Goal: Entertainment & Leisure: Consume media (video, audio)

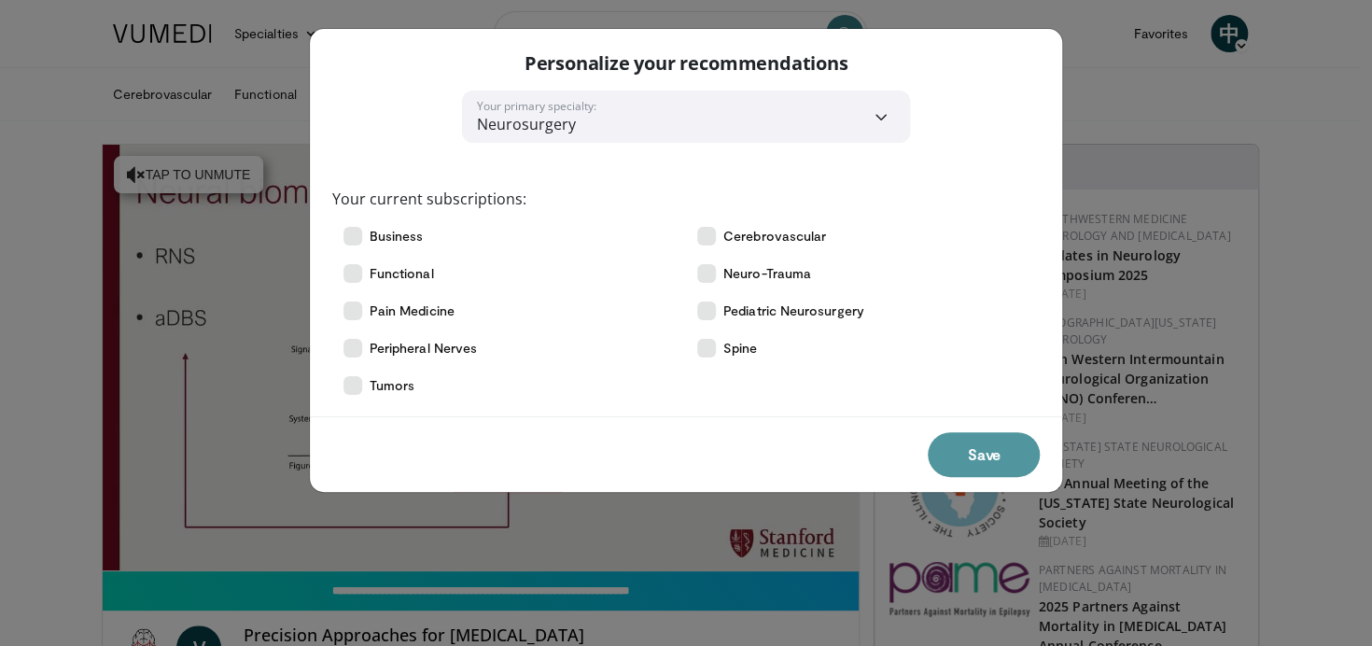
click at [947, 457] on button "Save" at bounding box center [984, 454] width 112 height 45
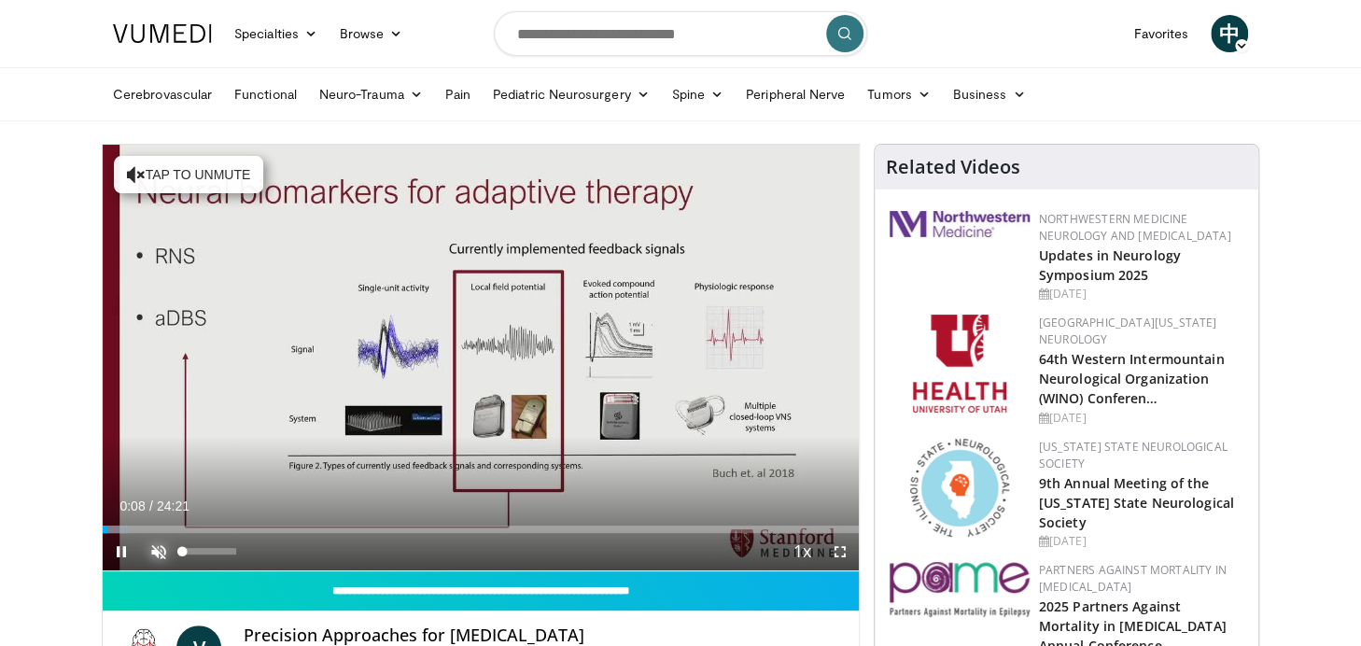
click at [162, 549] on span "Video Player" at bounding box center [158, 551] width 37 height 37
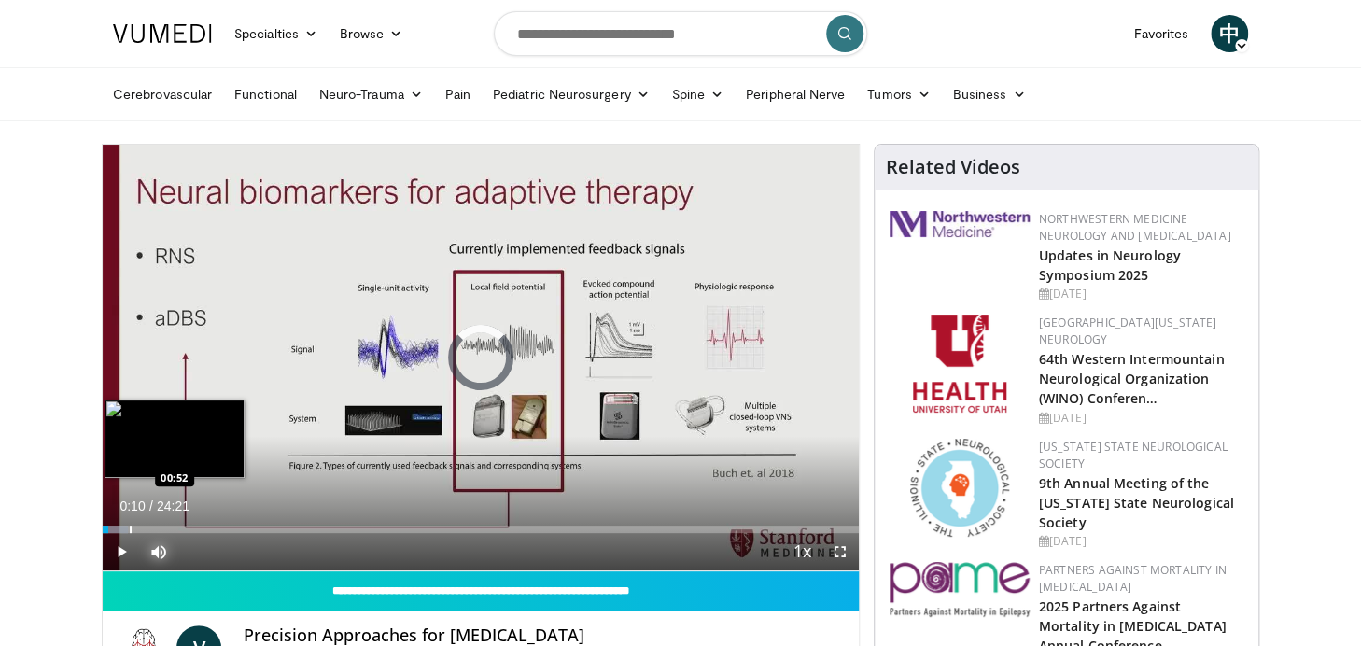
click at [129, 522] on div "Loaded : 3.39% 00:10 00:52" at bounding box center [481, 524] width 756 height 18
click at [168, 523] on div "Loaded : 8.14% 00:57 02:06" at bounding box center [481, 524] width 756 height 18
click at [198, 526] on div "Progress Bar" at bounding box center [199, 529] width 2 height 7
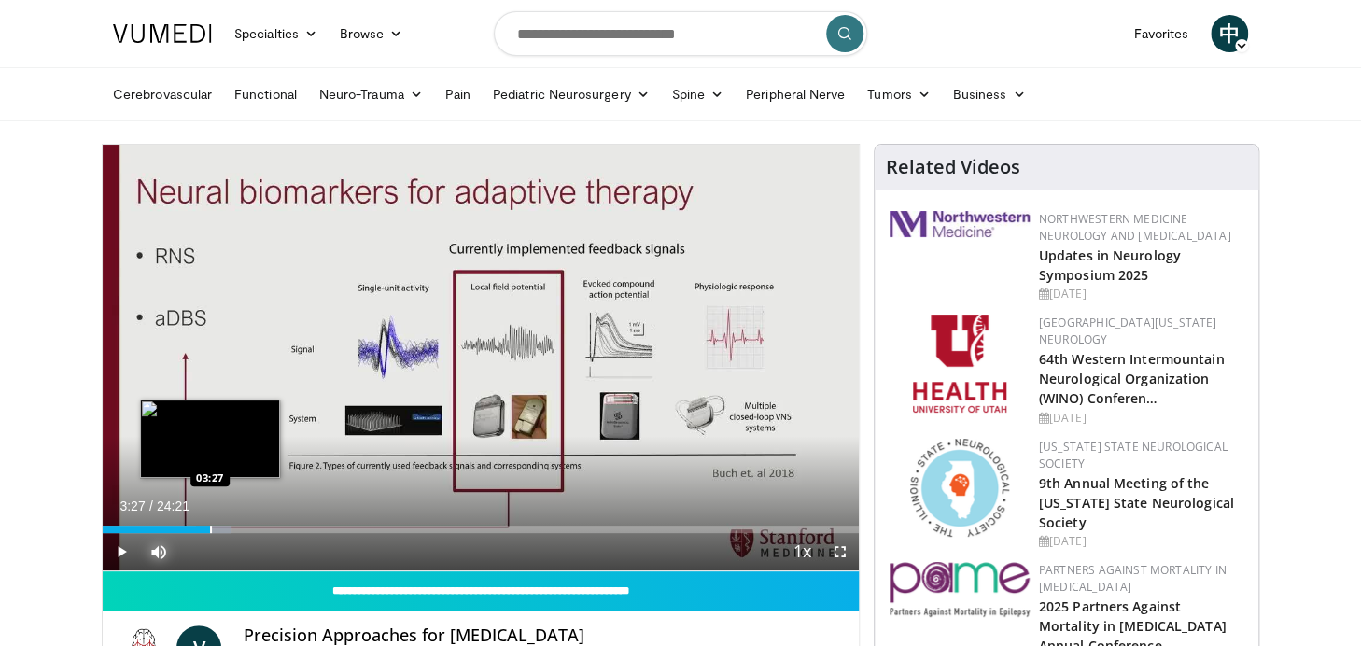
click at [210, 526] on div "Progress Bar" at bounding box center [211, 529] width 2 height 7
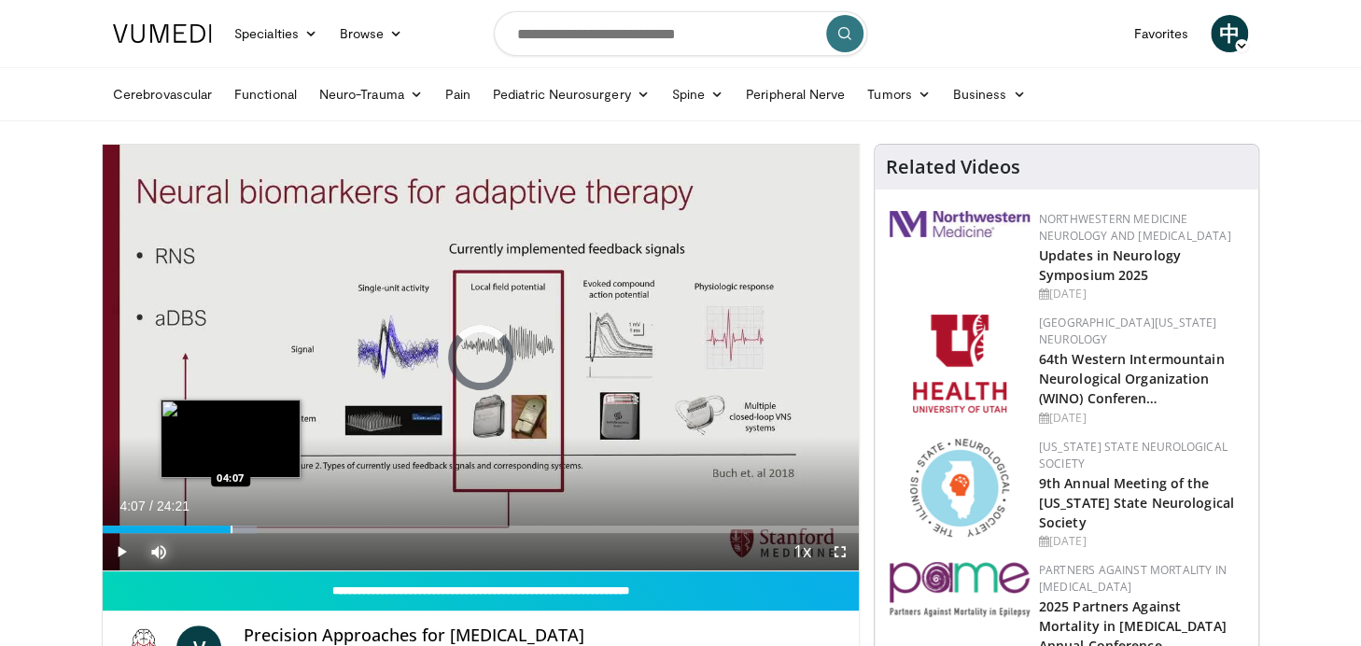
click at [231, 526] on div "Progress Bar" at bounding box center [232, 529] width 2 height 7
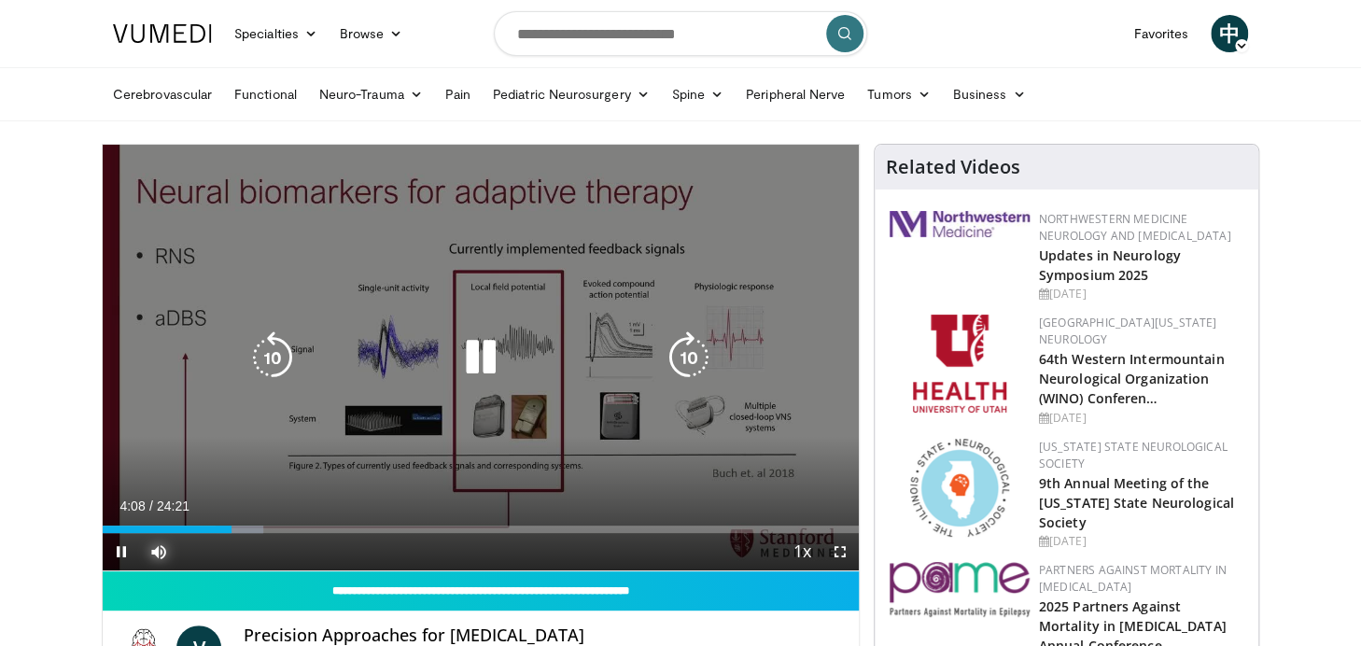
click at [251, 527] on div "Progress Bar" at bounding box center [240, 529] width 48 height 7
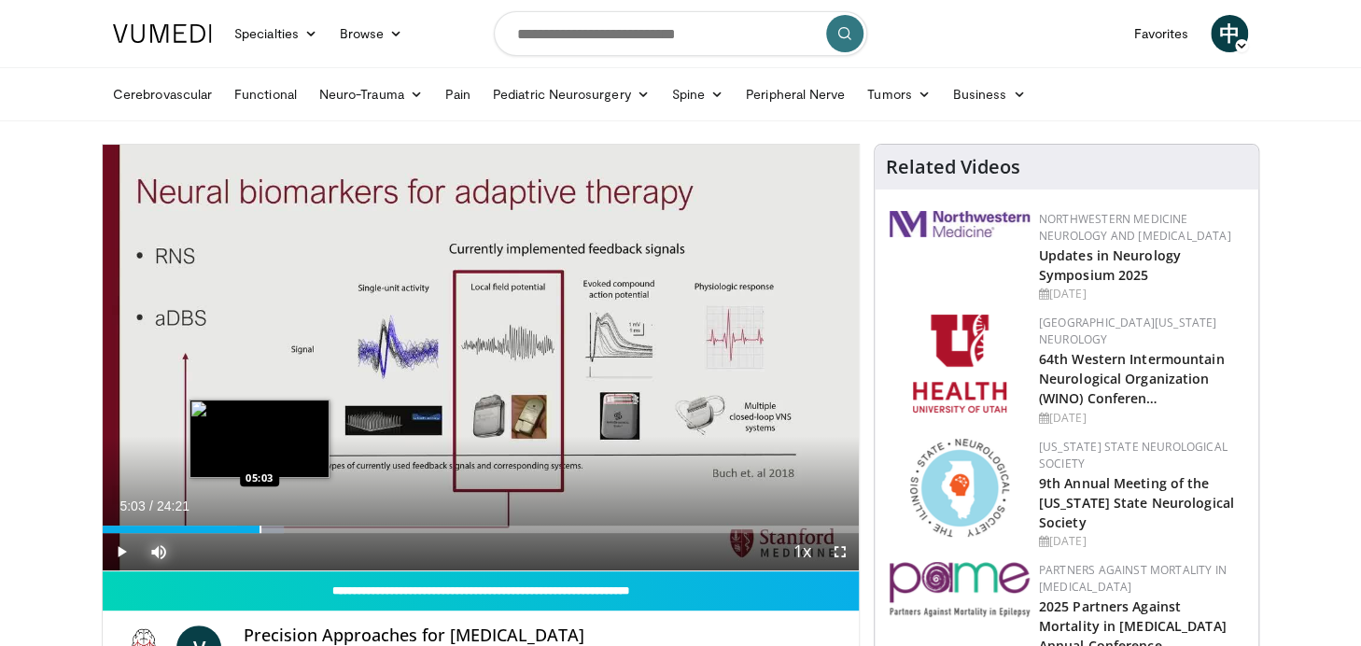
click at [260, 527] on div "Progress Bar" at bounding box center [261, 529] width 2 height 7
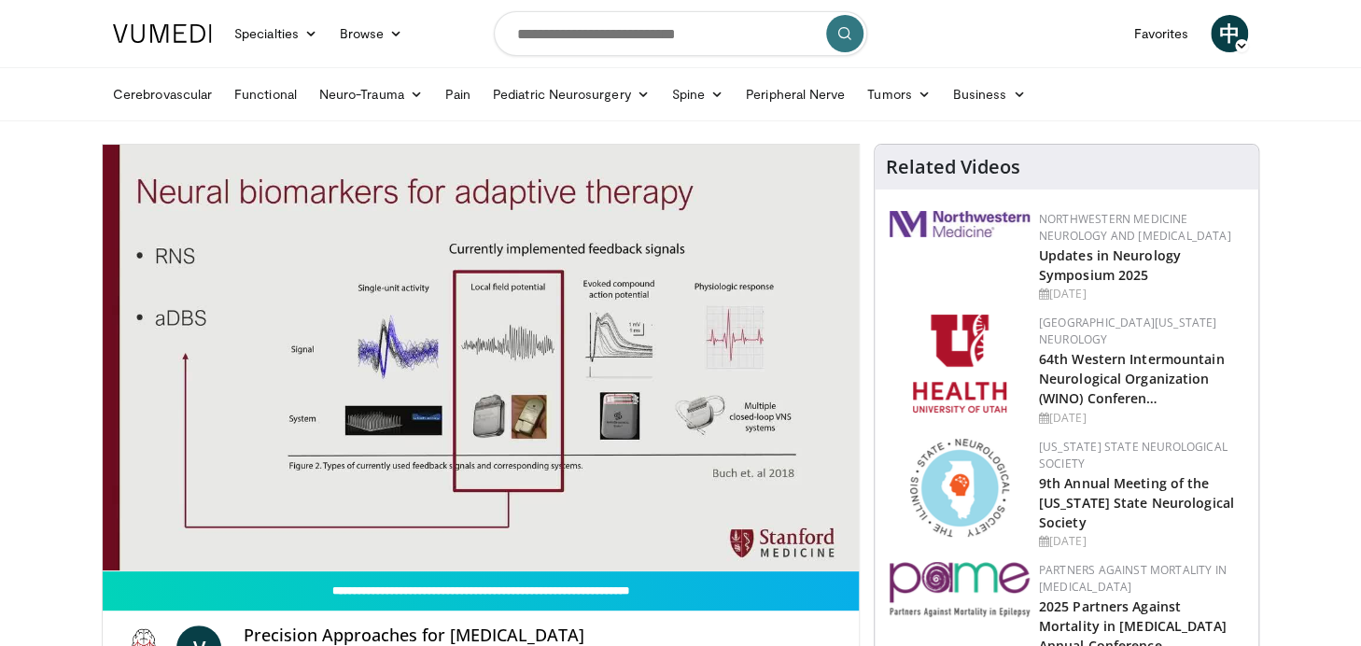
click at [279, 526] on div "10 seconds Tap to unmute" at bounding box center [481, 358] width 756 height 426
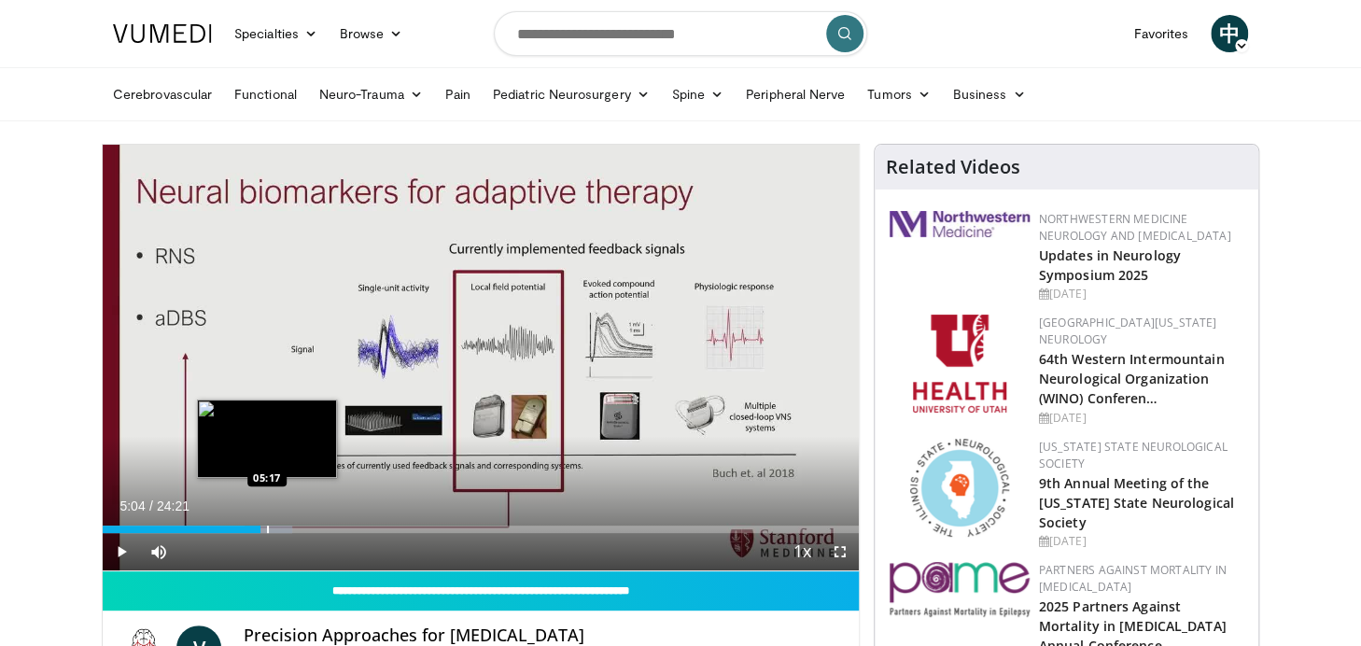
click at [267, 526] on div "Progress Bar" at bounding box center [268, 529] width 2 height 7
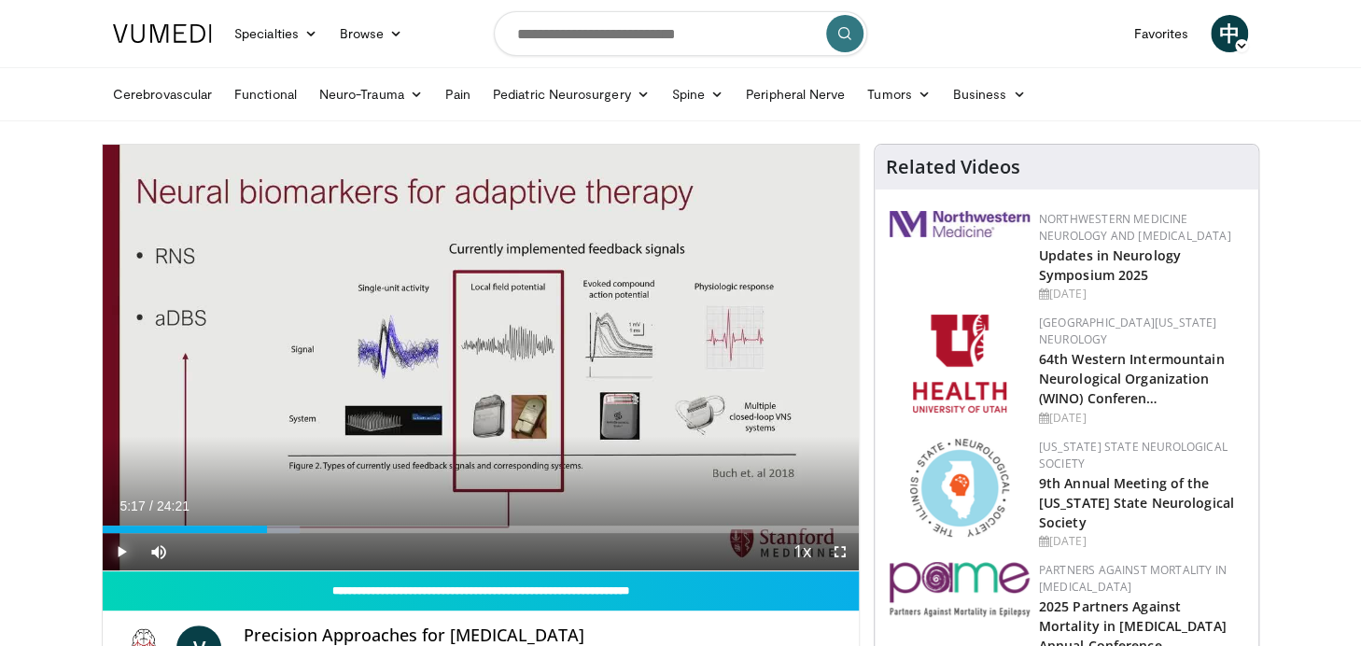
click at [111, 553] on span "Video Player" at bounding box center [121, 551] width 37 height 37
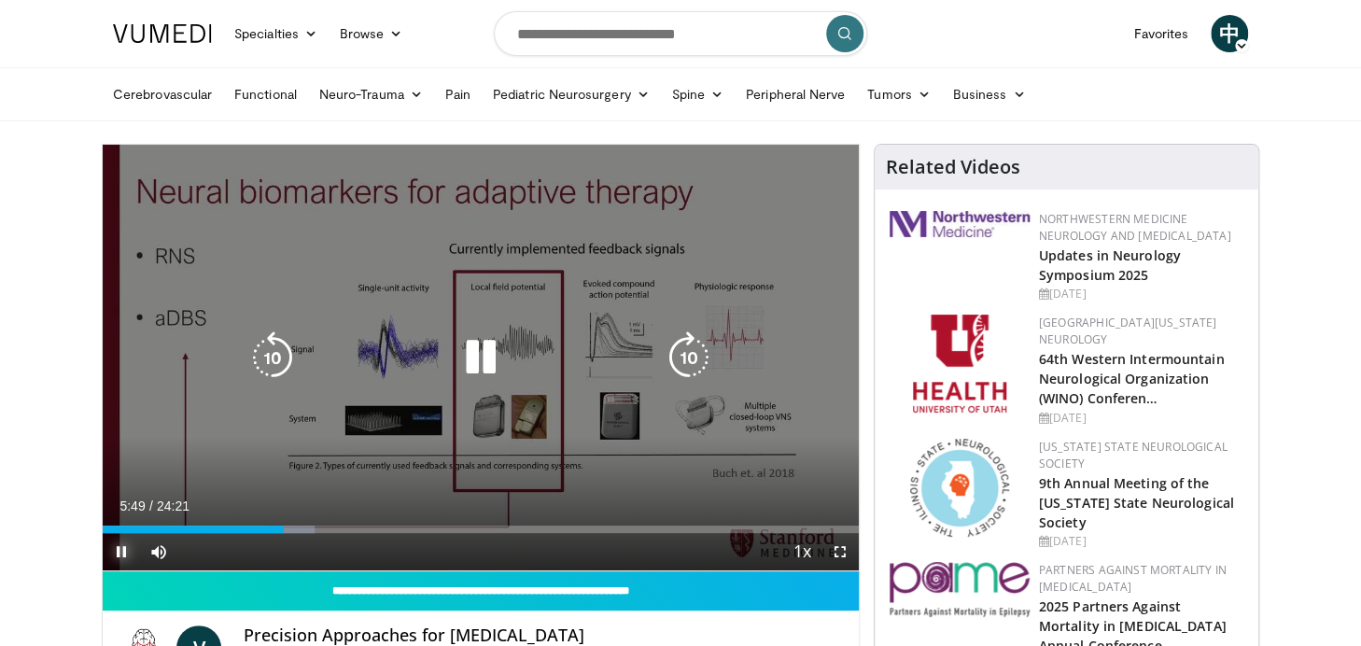
click at [289, 529] on div "Loaded : 28.08% 05:49 05:57" at bounding box center [481, 529] width 756 height 7
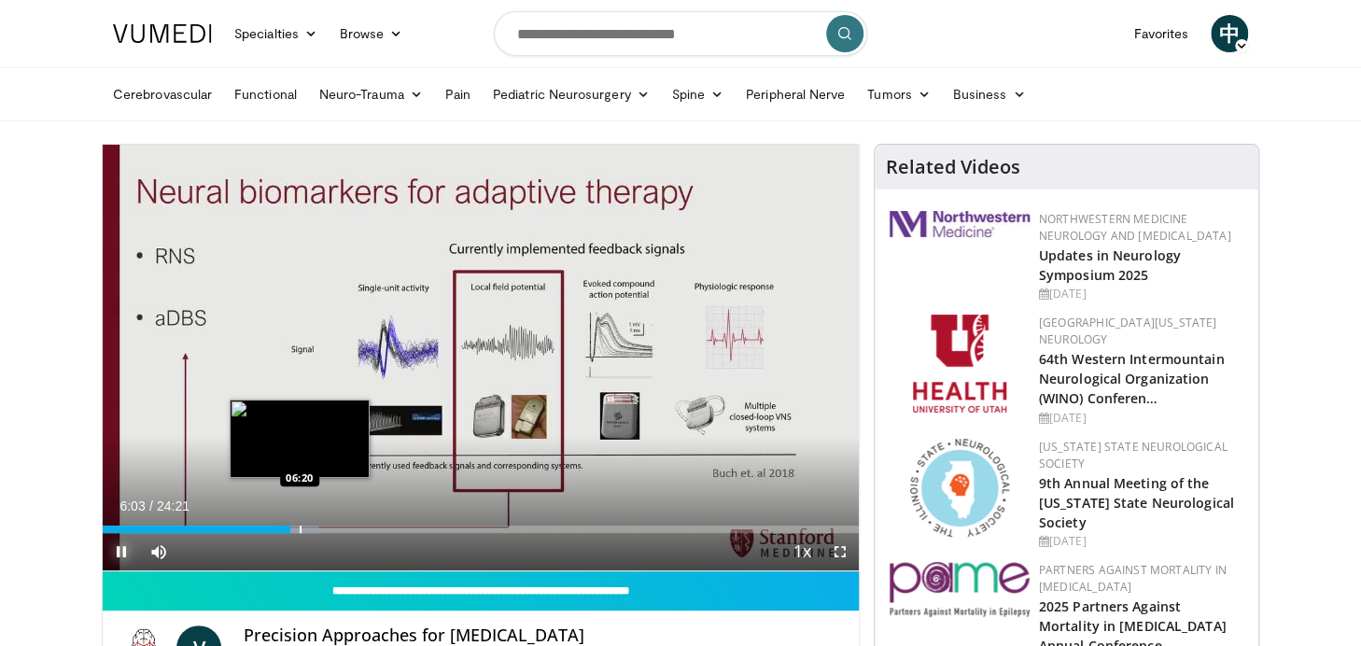
click at [300, 529] on div "Progress Bar" at bounding box center [301, 529] width 2 height 7
click at [312, 530] on div "Progress Bar" at bounding box center [313, 529] width 2 height 7
click at [322, 530] on div "Progress Bar" at bounding box center [323, 529] width 2 height 7
click at [329, 530] on video-js "**********" at bounding box center [481, 358] width 756 height 427
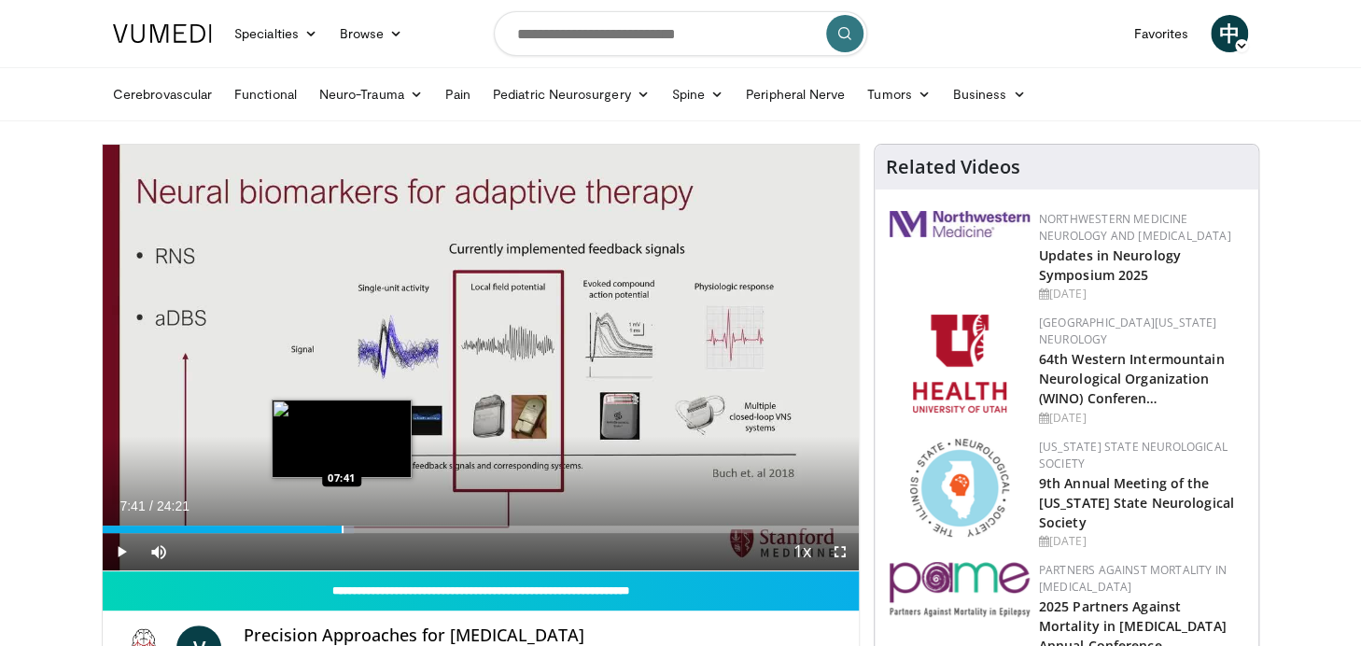
click at [341, 523] on div "Loaded : 33.26% 07:41 07:41" at bounding box center [481, 524] width 756 height 18
click at [355, 526] on div "Progress Bar" at bounding box center [356, 529] width 2 height 7
click at [367, 526] on div "Progress Bar" at bounding box center [368, 529] width 2 height 7
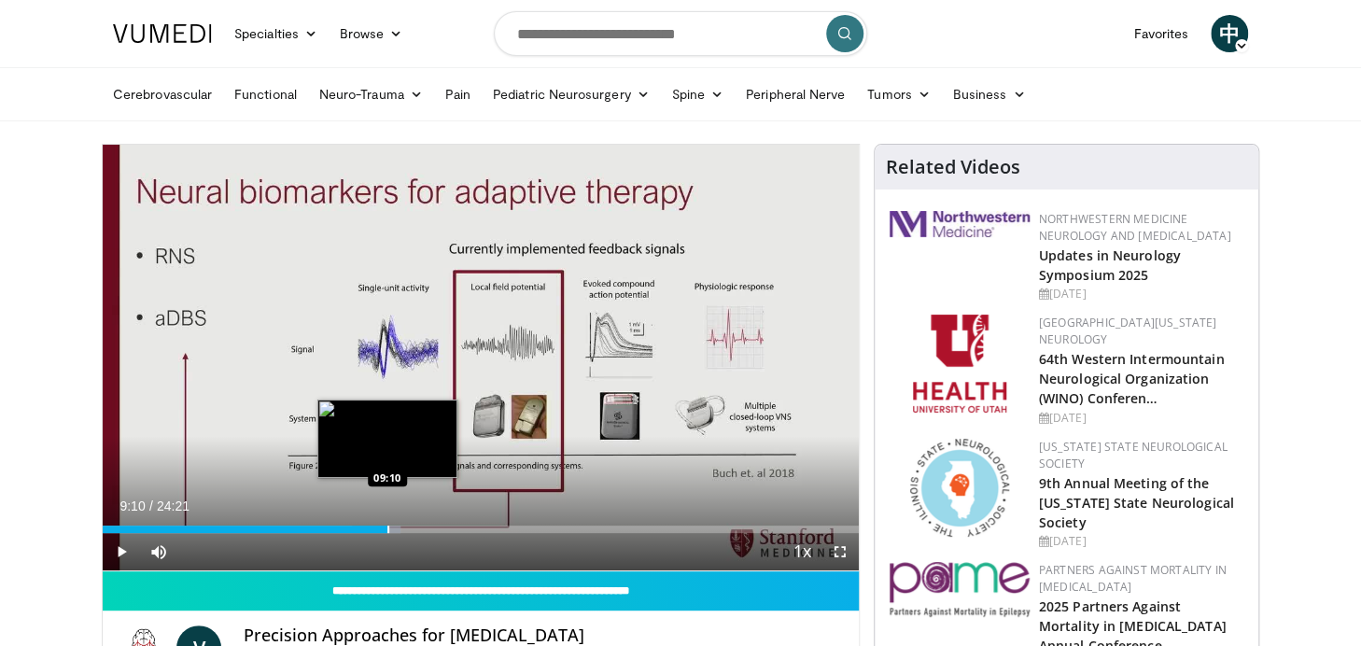
click at [387, 530] on div "Progress Bar" at bounding box center [388, 529] width 2 height 7
click at [400, 530] on div "Progress Bar" at bounding box center [401, 529] width 2 height 7
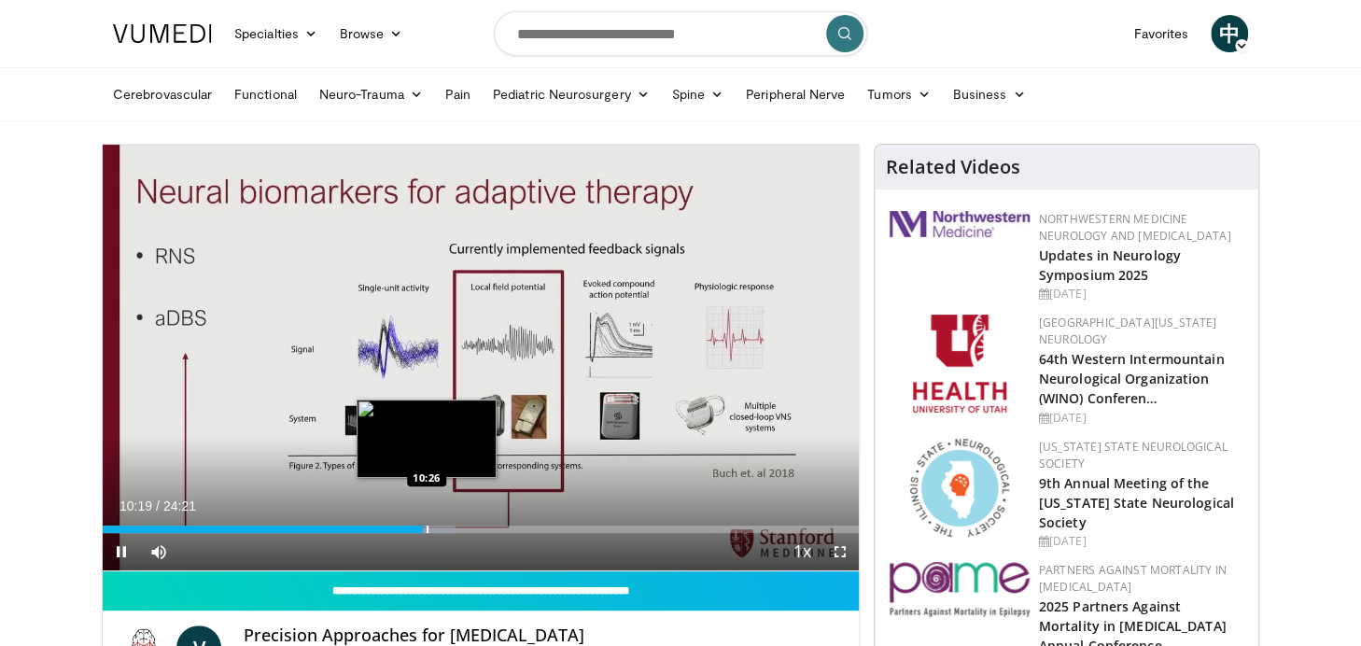
click at [427, 526] on div "Progress Bar" at bounding box center [428, 529] width 2 height 7
click at [436, 526] on div "Progress Bar" at bounding box center [437, 529] width 2 height 7
click at [444, 526] on div "Progress Bar" at bounding box center [445, 529] width 2 height 7
click at [455, 526] on div "Progress Bar" at bounding box center [456, 529] width 2 height 7
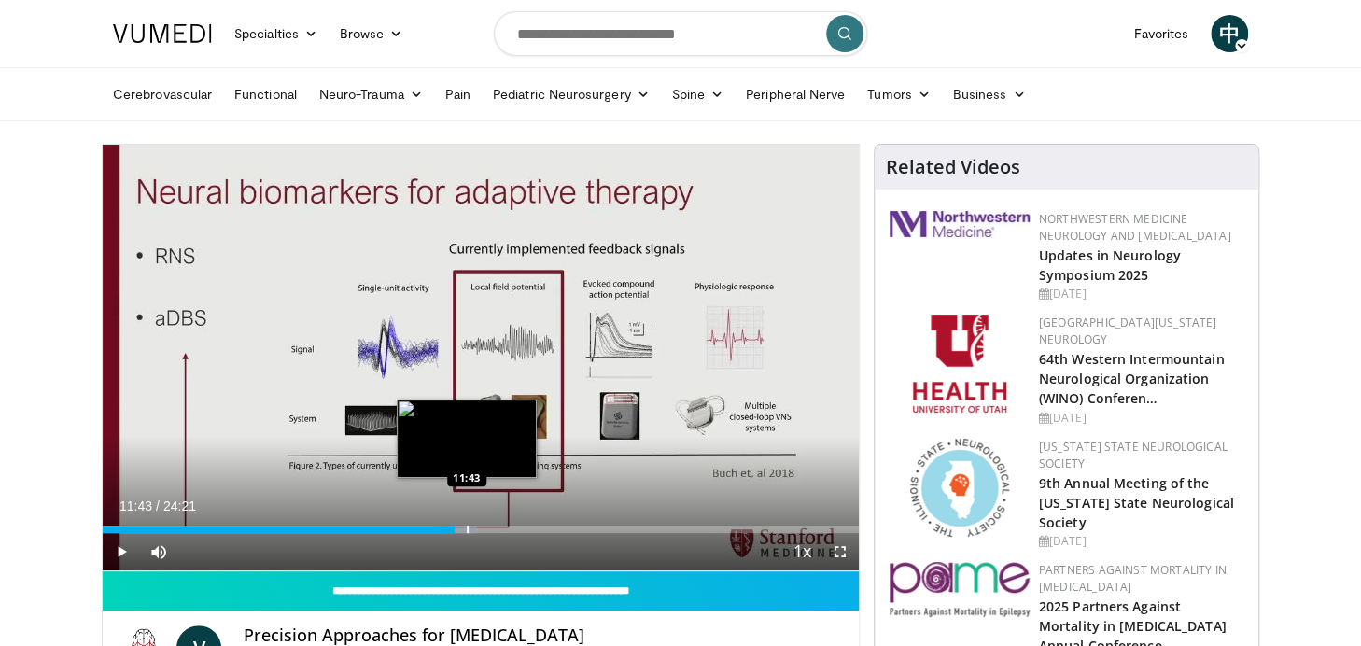
click at [467, 526] on div "Progress Bar" at bounding box center [468, 529] width 2 height 7
click at [482, 526] on div "Progress Bar" at bounding box center [483, 529] width 2 height 7
click at [500, 528] on div "Progress Bar" at bounding box center [501, 529] width 2 height 7
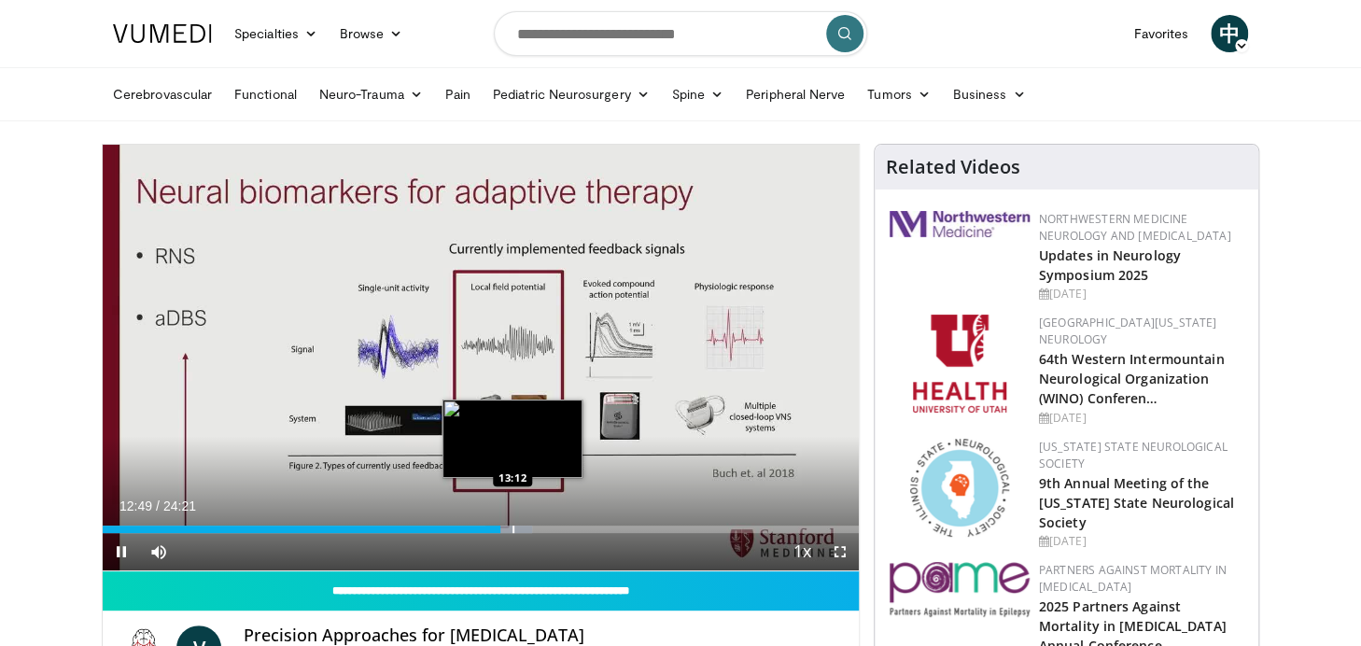
click at [512, 528] on div "Progress Bar" at bounding box center [513, 529] width 2 height 7
click at [524, 528] on div "Progress Bar" at bounding box center [525, 529] width 2 height 7
click at [540, 528] on div "Progress Bar" at bounding box center [541, 529] width 2 height 7
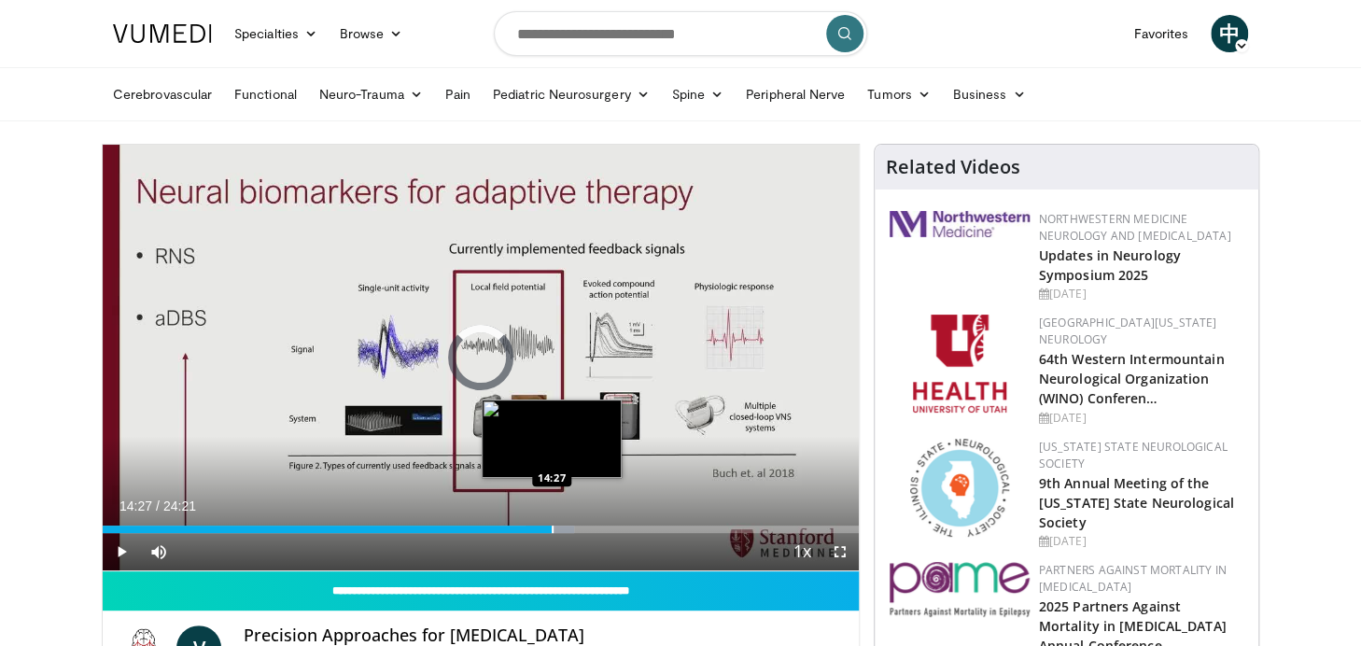
click at [552, 528] on div "Progress Bar" at bounding box center [553, 529] width 2 height 7
click at [563, 527] on div "Progress Bar" at bounding box center [564, 529] width 2 height 7
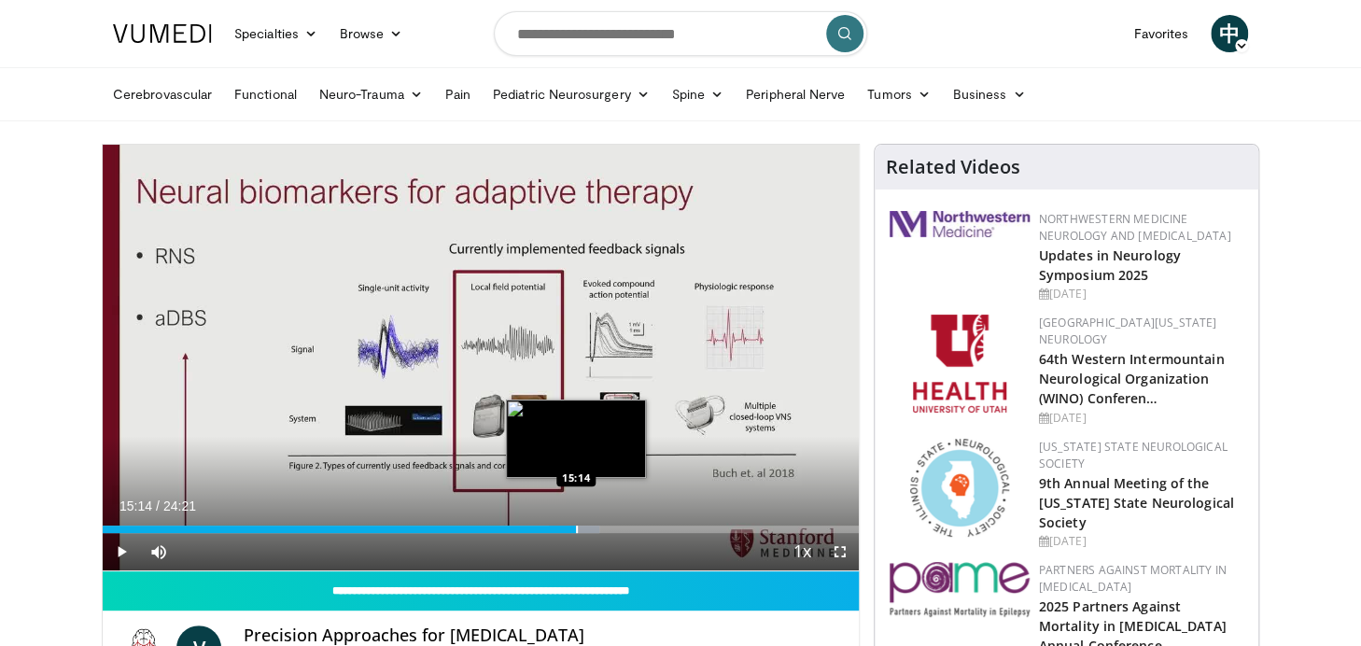
click at [576, 526] on div "Progress Bar" at bounding box center [577, 529] width 2 height 7
click at [586, 526] on div "Progress Bar" at bounding box center [587, 529] width 2 height 7
click at [600, 526] on div "Progress Bar" at bounding box center [601, 529] width 2 height 7
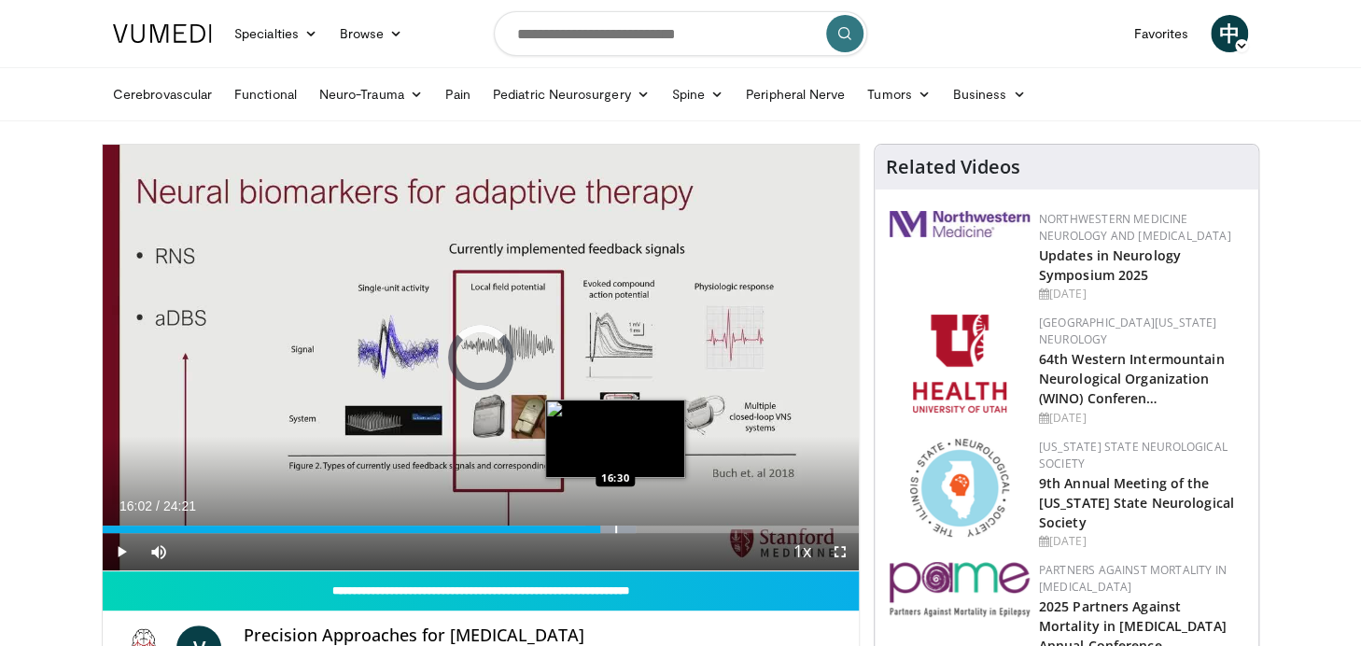
click at [615, 526] on div "Progress Bar" at bounding box center [616, 529] width 2 height 7
click at [627, 527] on div "Progress Bar" at bounding box center [628, 529] width 2 height 7
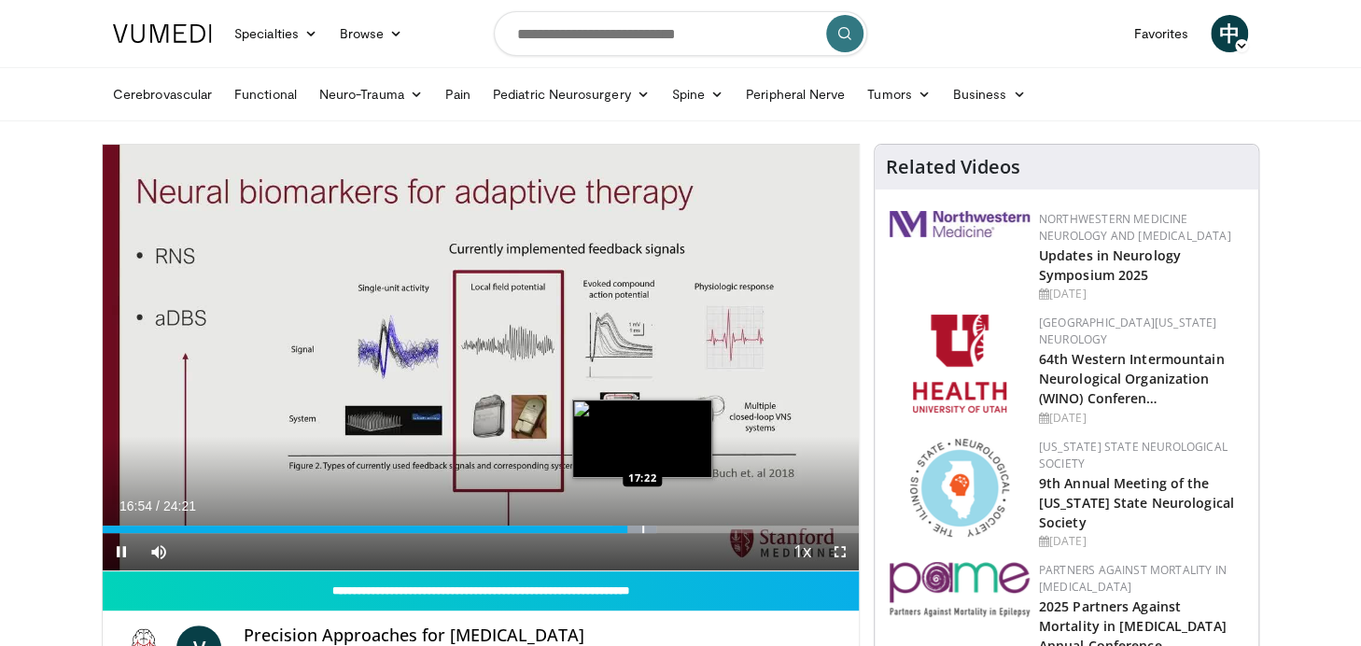
click at [642, 527] on div "Progress Bar" at bounding box center [643, 529] width 2 height 7
click at [659, 529] on div "Progress Bar" at bounding box center [660, 529] width 2 height 7
click at [677, 529] on div "Progress Bar" at bounding box center [678, 529] width 2 height 7
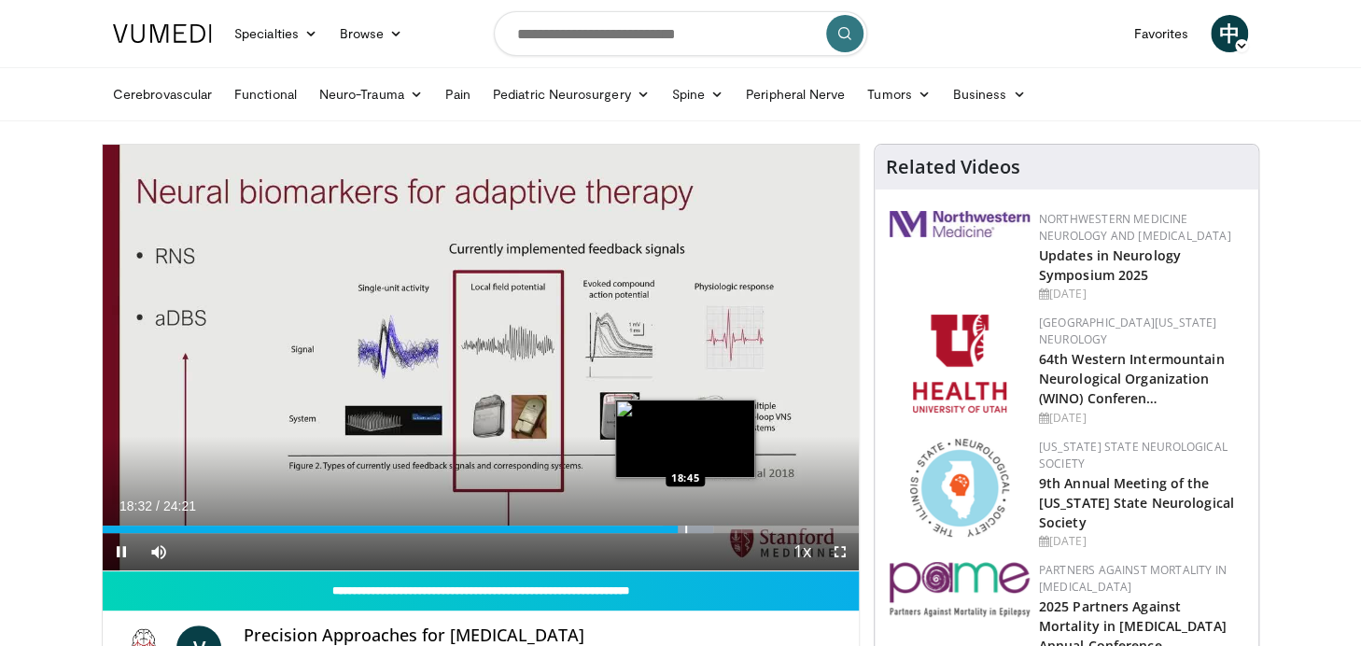
click at [685, 530] on div "Progress Bar" at bounding box center [686, 529] width 2 height 7
click at [696, 530] on div "Progress Bar" at bounding box center [697, 529] width 2 height 7
click at [706, 530] on div "Progress Bar" at bounding box center [707, 529] width 2 height 7
click at [702, 530] on div "Progress Bar" at bounding box center [703, 529] width 2 height 7
click at [692, 530] on div "Progress Bar" at bounding box center [693, 529] width 2 height 7
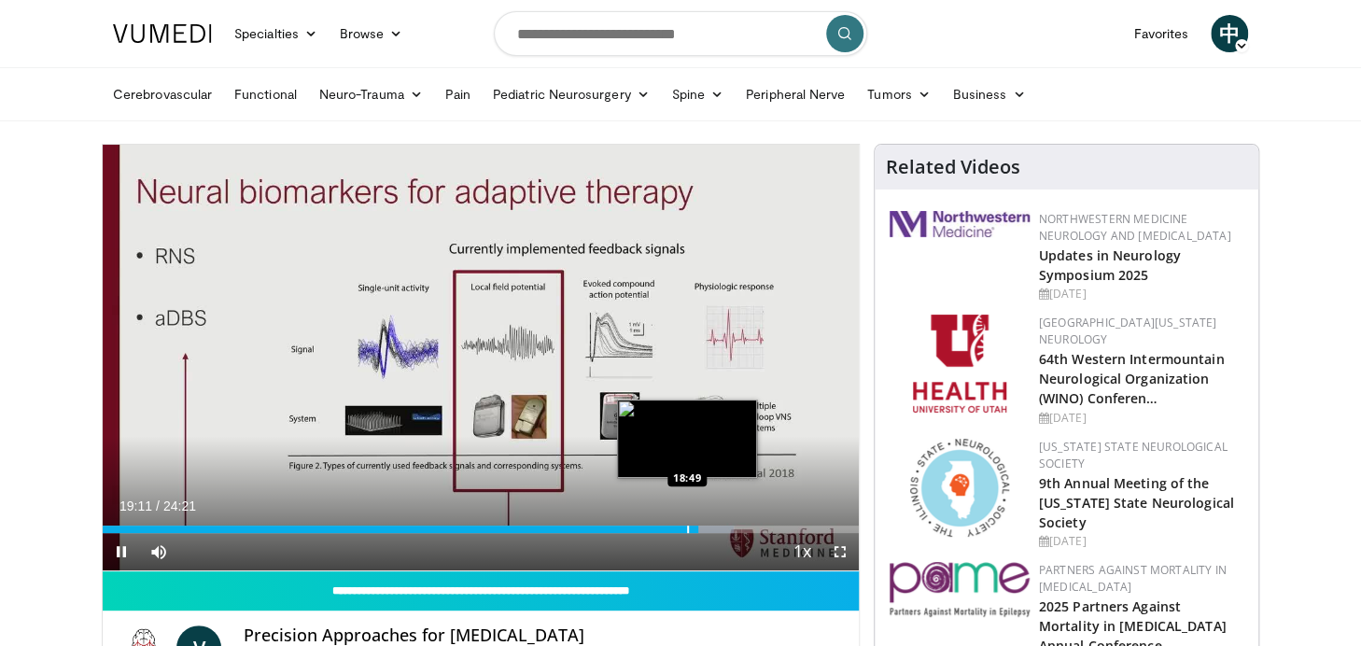
click at [687, 530] on div "Progress Bar" at bounding box center [688, 529] width 2 height 7
click at [680, 531] on div "Progress Bar" at bounding box center [681, 529] width 2 height 7
click at [676, 531] on div "Progress Bar" at bounding box center [677, 529] width 2 height 7
click at [670, 531] on div "Progress Bar" at bounding box center [671, 529] width 2 height 7
click at [666, 530] on div "Progress Bar" at bounding box center [667, 529] width 2 height 7
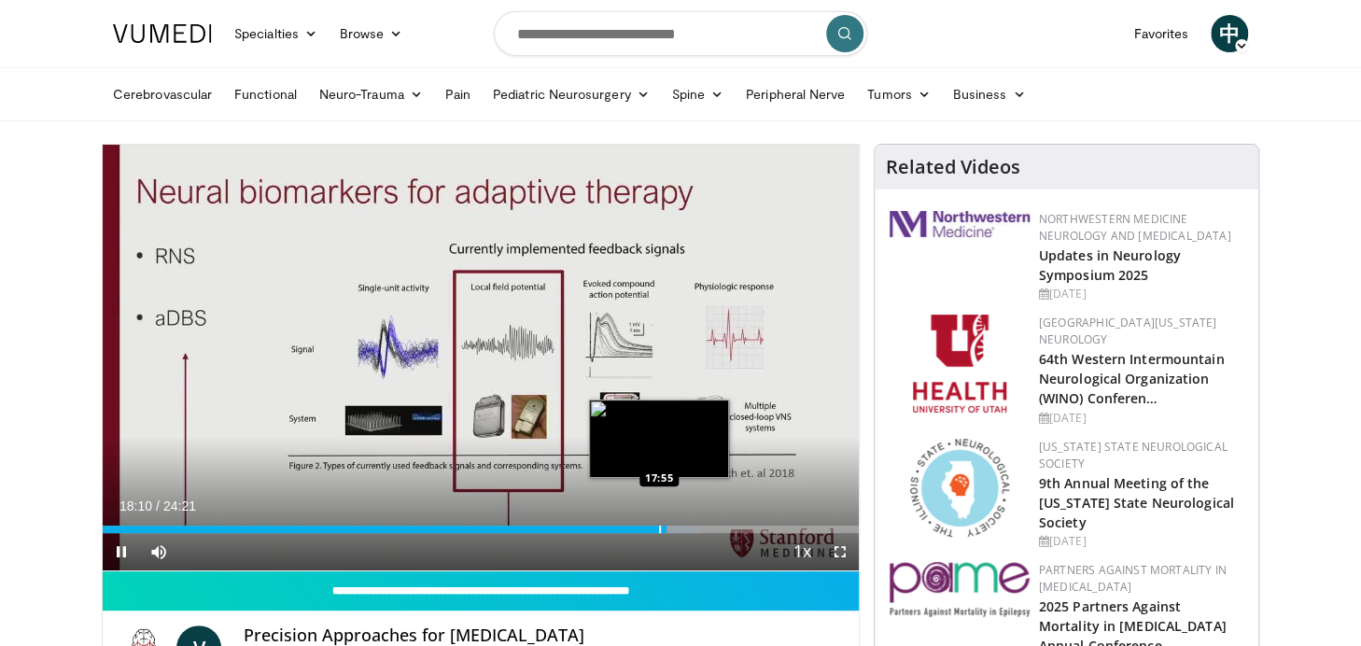
click at [659, 528] on div "Progress Bar" at bounding box center [660, 529] width 2 height 7
click at [651, 527] on div "17:56" at bounding box center [381, 529] width 556 height 7
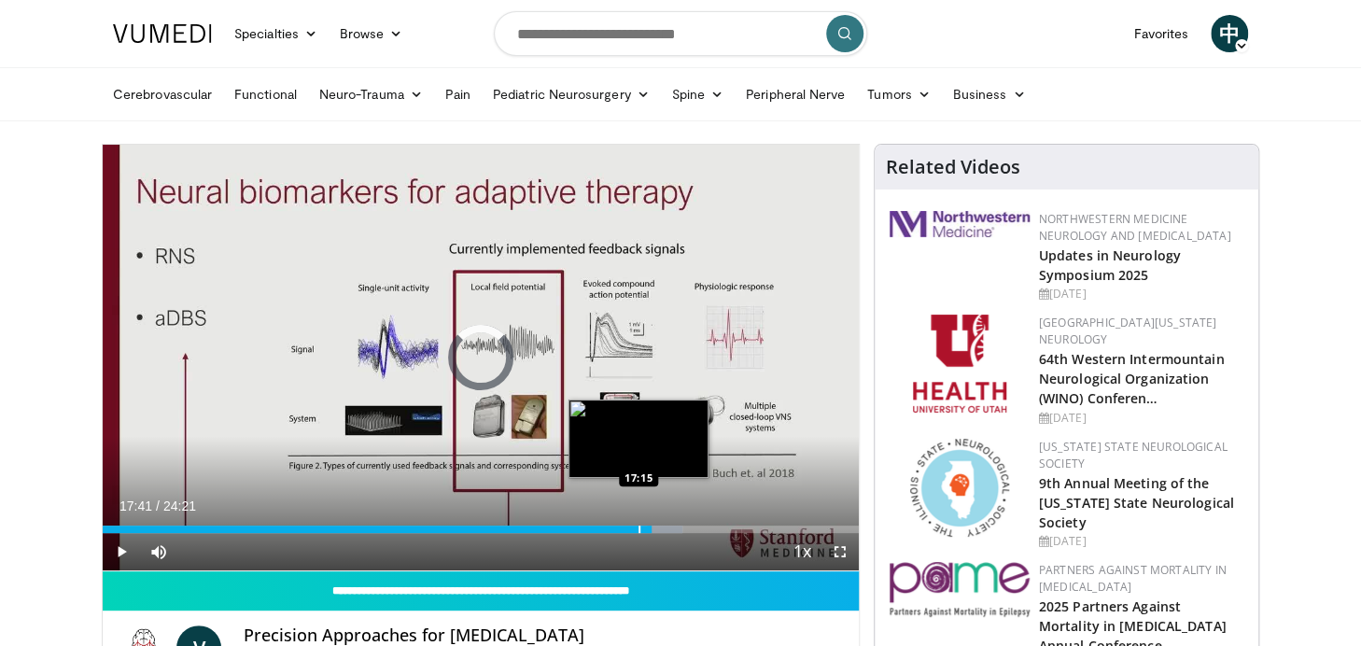
click at [637, 526] on div "17:41" at bounding box center [377, 529] width 549 height 7
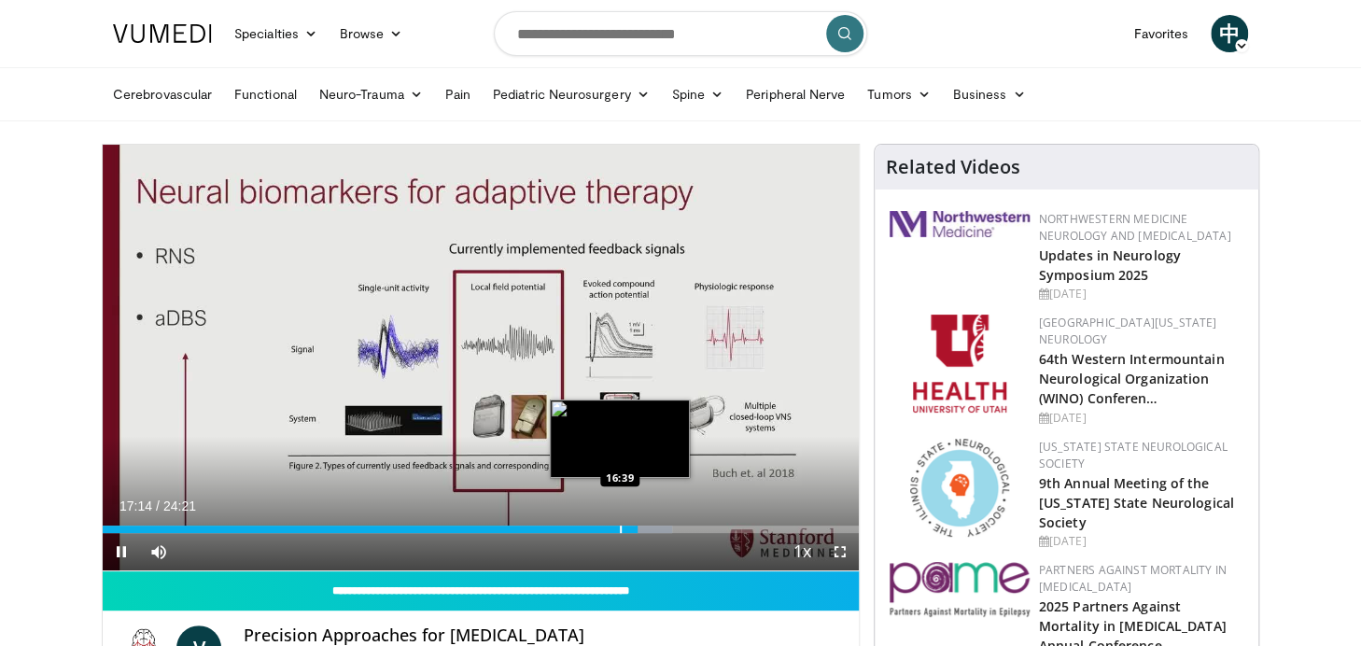
click at [620, 523] on div "Loaded : 75.34% 17:14 16:39" at bounding box center [481, 524] width 756 height 18
click at [601, 524] on div "Loaded : 73.29% 16:41 16:05" at bounding box center [481, 524] width 756 height 18
click at [588, 527] on div "Progress Bar" at bounding box center [589, 529] width 2 height 7
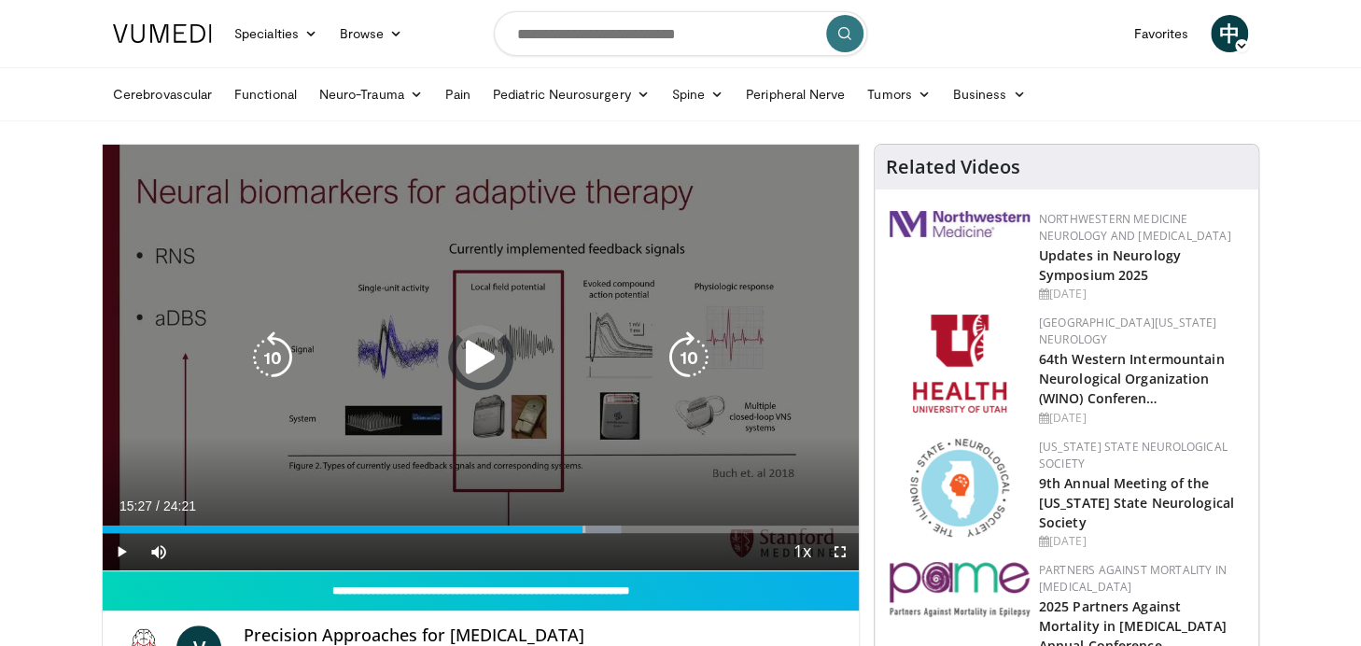
click at [582, 529] on div "Loaded : 68.49% 15:27 15:38" at bounding box center [481, 529] width 756 height 7
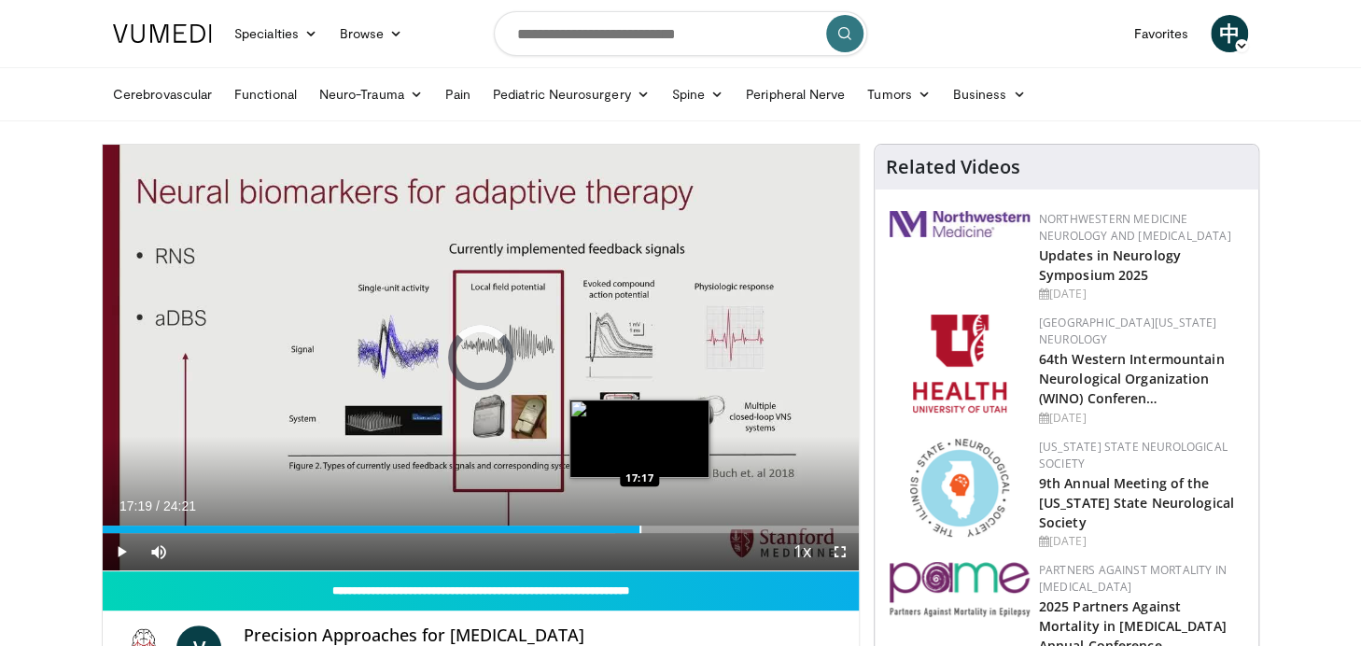
click at [639, 527] on div "Progress Bar" at bounding box center [640, 529] width 2 height 7
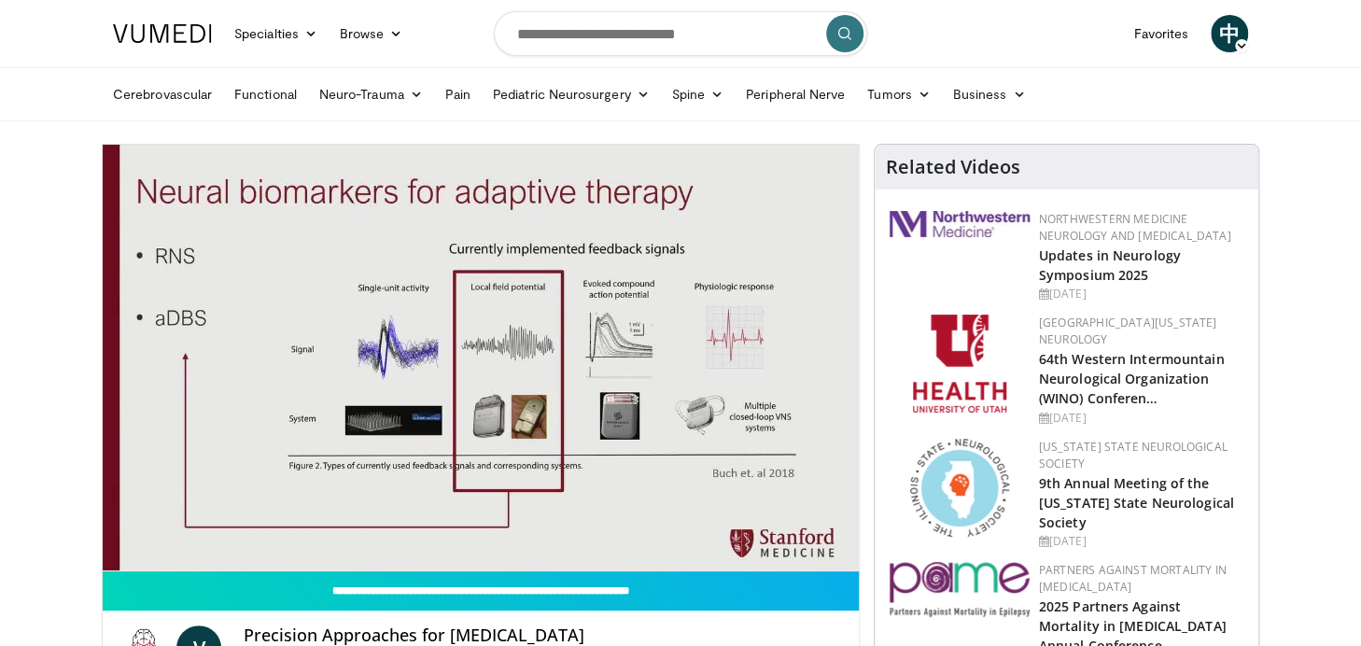
click at [654, 527] on video-js "**********" at bounding box center [481, 358] width 756 height 427
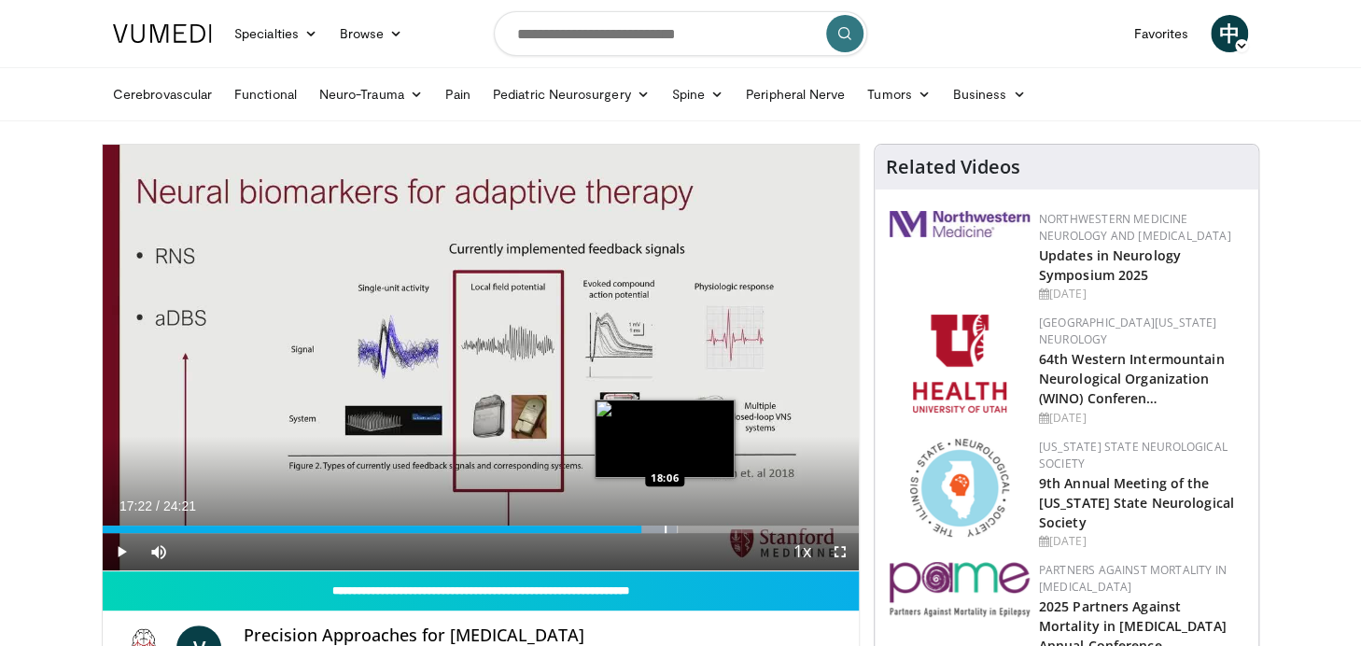
click at [665, 530] on div "Progress Bar" at bounding box center [666, 529] width 2 height 7
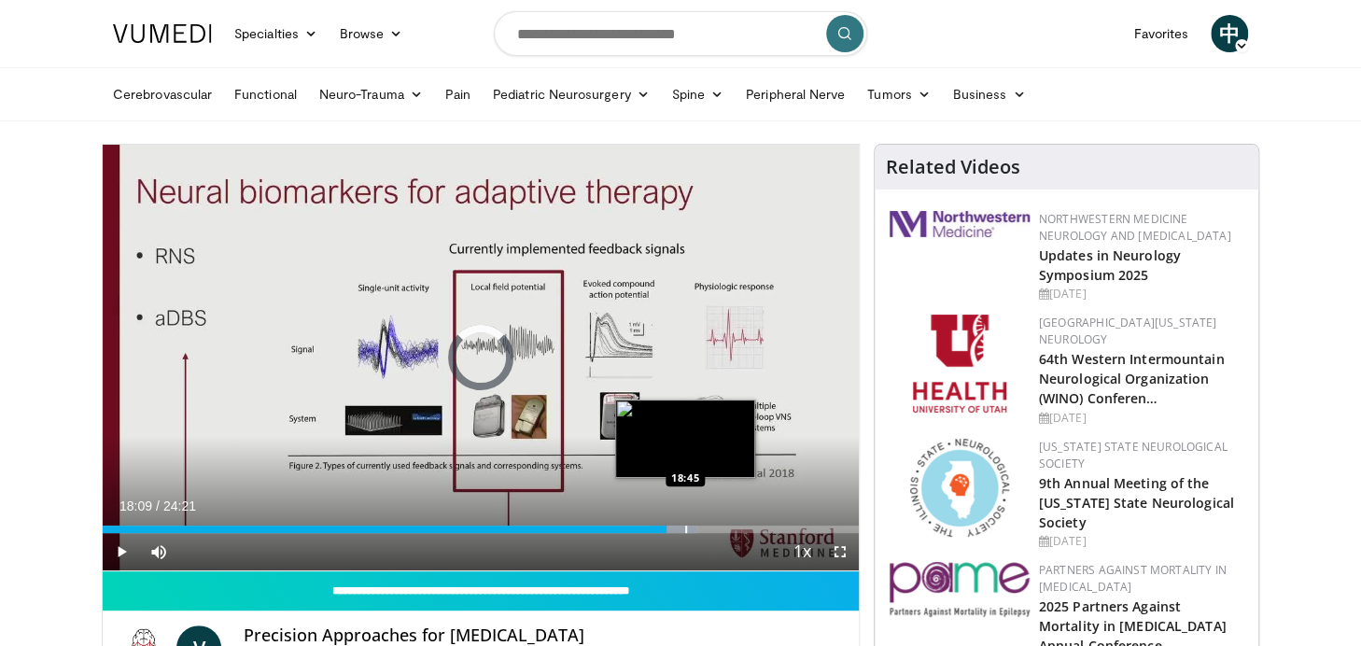
click at [685, 530] on div "Progress Bar" at bounding box center [686, 529] width 2 height 7
click at [702, 530] on div "Progress Bar" at bounding box center [703, 529] width 2 height 7
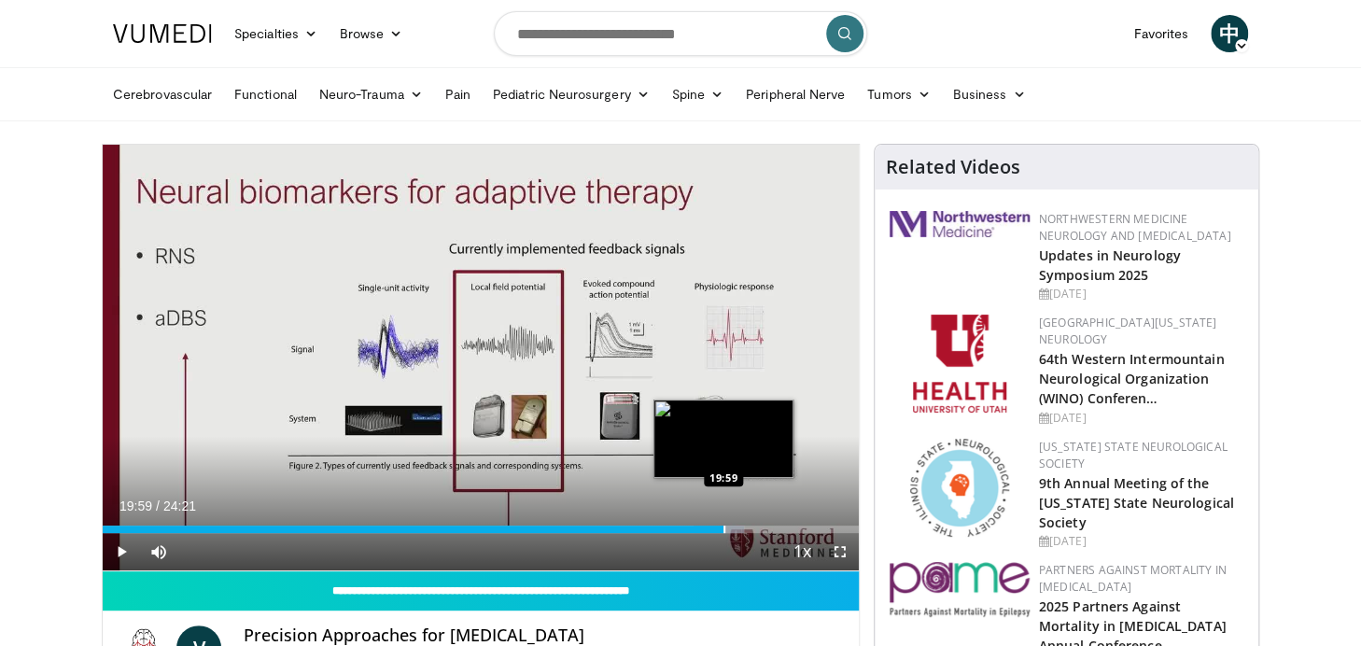
click at [723, 529] on div "Progress Bar" at bounding box center [724, 529] width 2 height 7
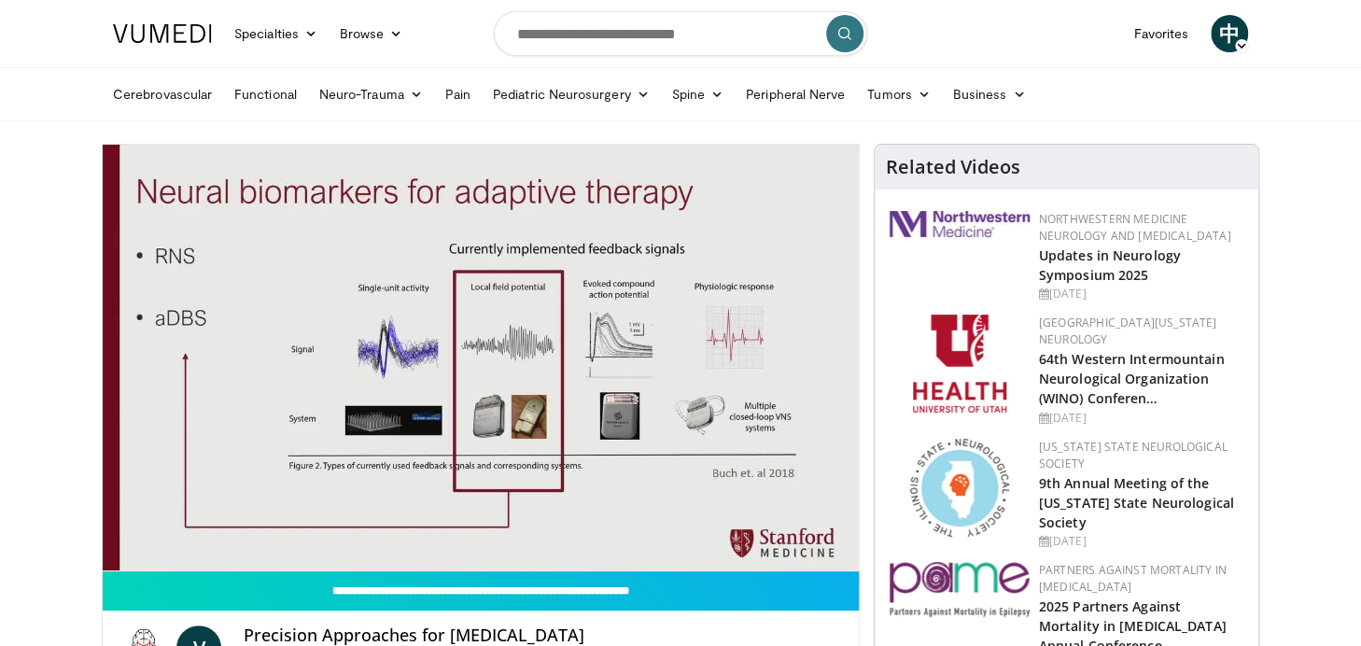
click at [741, 529] on video-js "**********" at bounding box center [481, 358] width 756 height 427
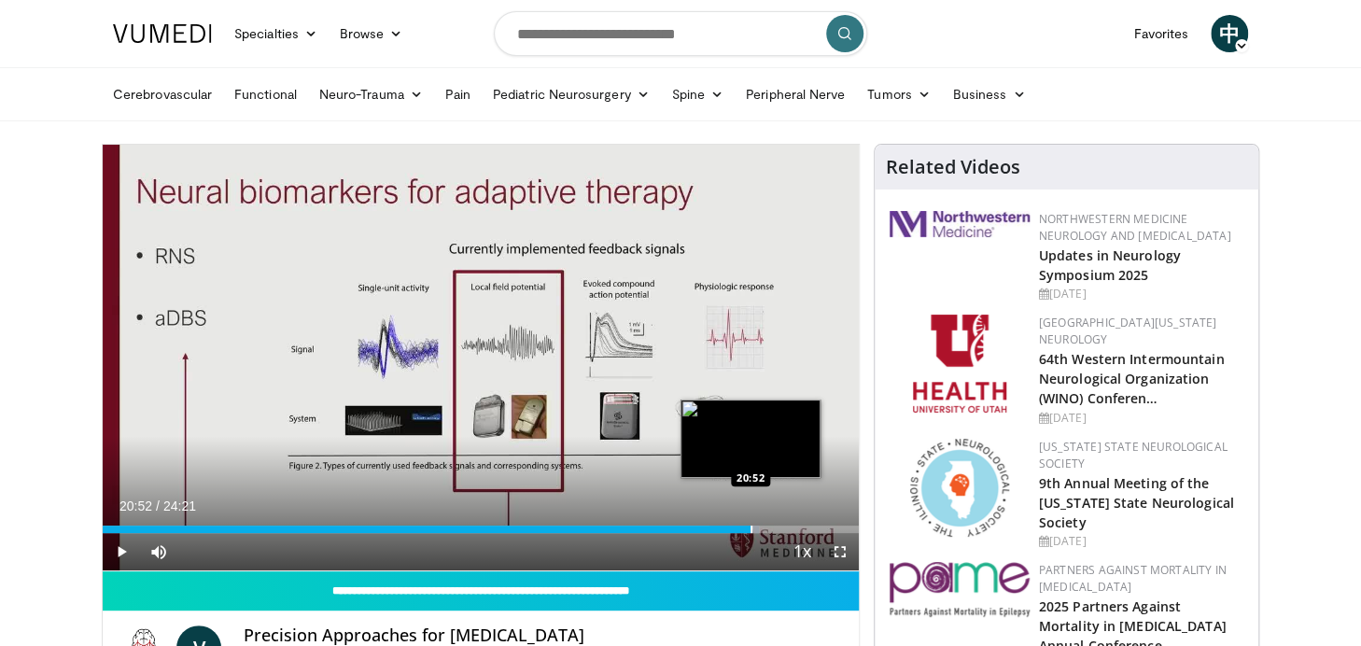
click at [751, 529] on div "Progress Bar" at bounding box center [752, 529] width 2 height 7
click at [762, 529] on div "Progress Bar" at bounding box center [763, 529] width 2 height 7
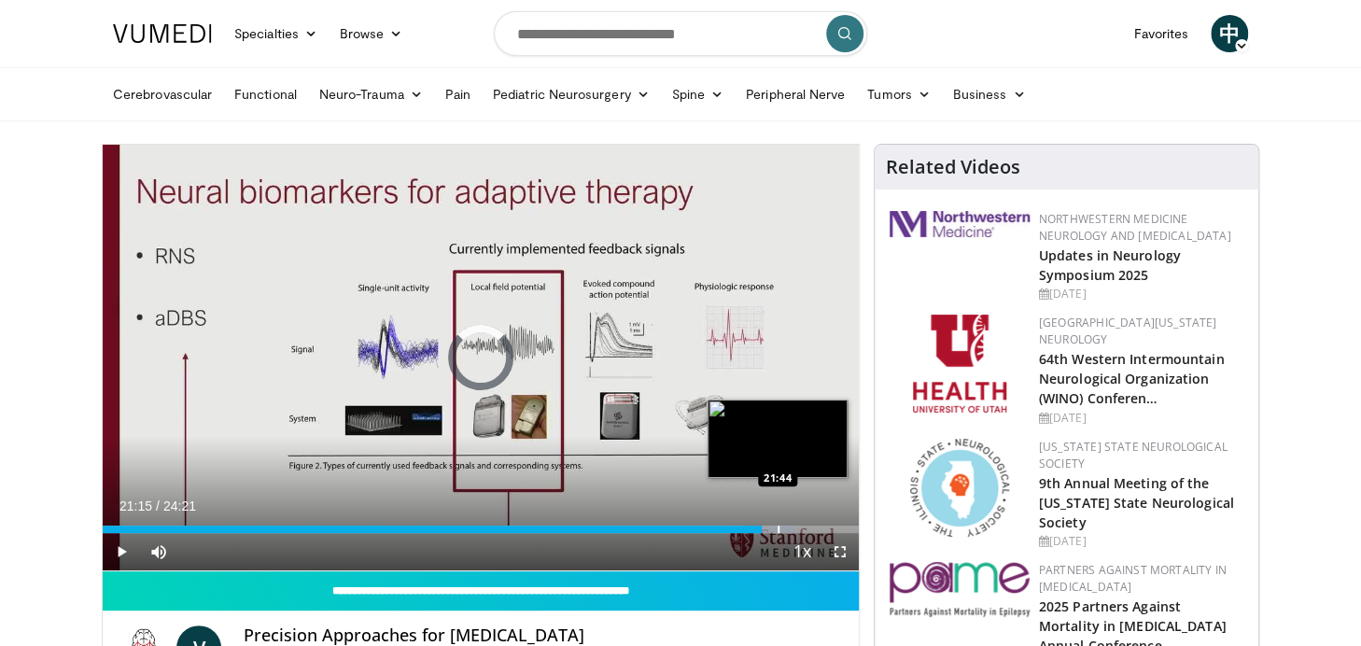
click at [778, 529] on div "Progress Bar" at bounding box center [779, 529] width 2 height 7
click at [792, 529] on div "Progress Bar" at bounding box center [793, 529] width 2 height 7
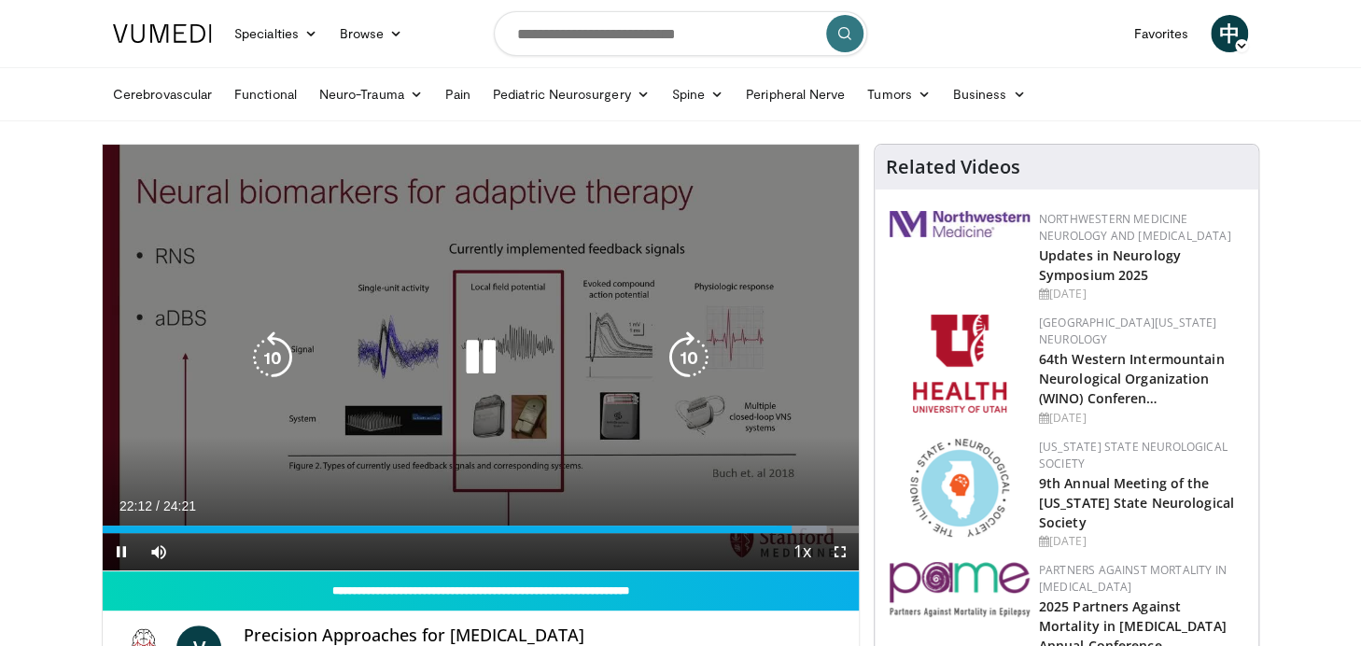
click at [0, 0] on div "Progress Bar" at bounding box center [0, 0] width 0 height 0
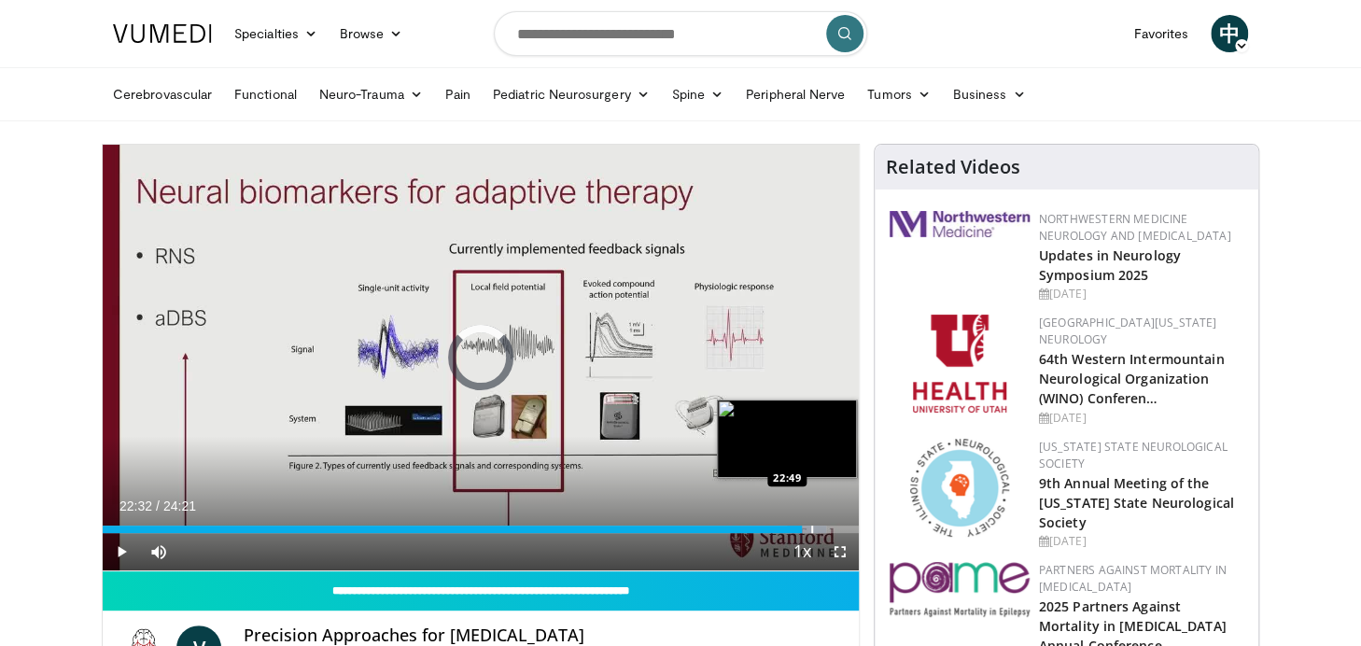
click at [811, 529] on div "Progress Bar" at bounding box center [812, 529] width 2 height 7
click at [821, 528] on div "Progress Bar" at bounding box center [822, 529] width 2 height 7
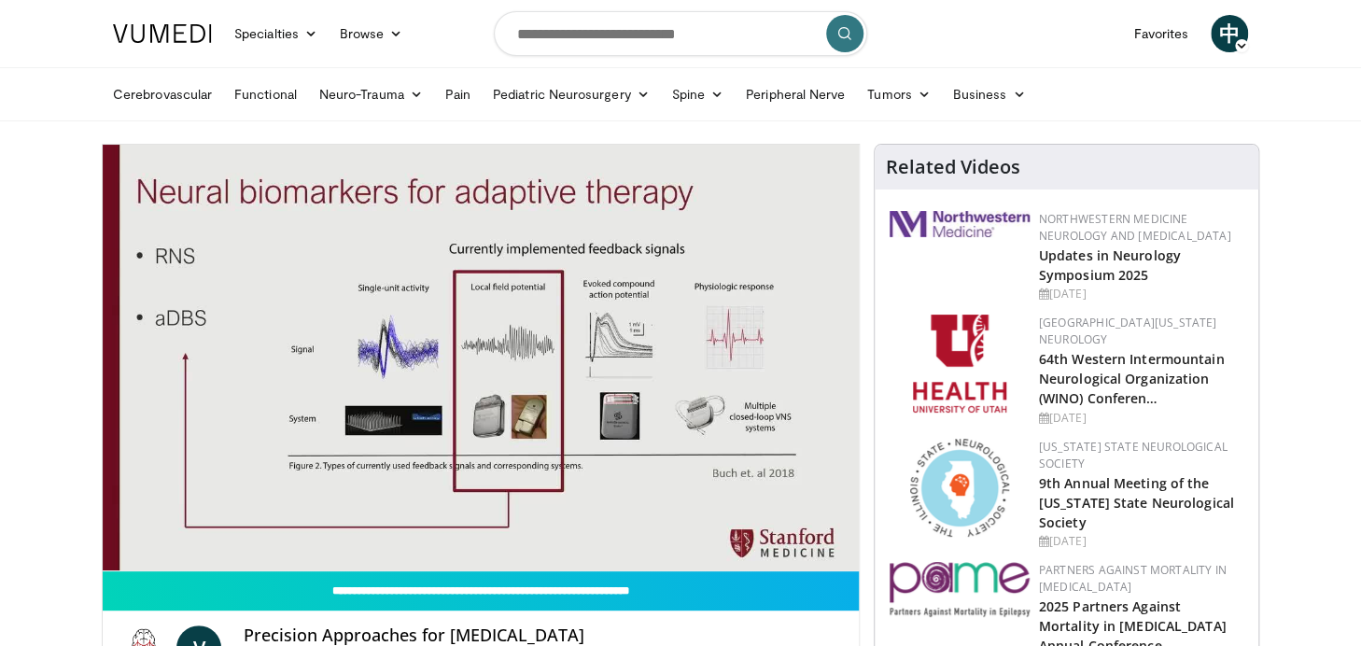
click at [829, 528] on video-js "**********" at bounding box center [481, 358] width 756 height 427
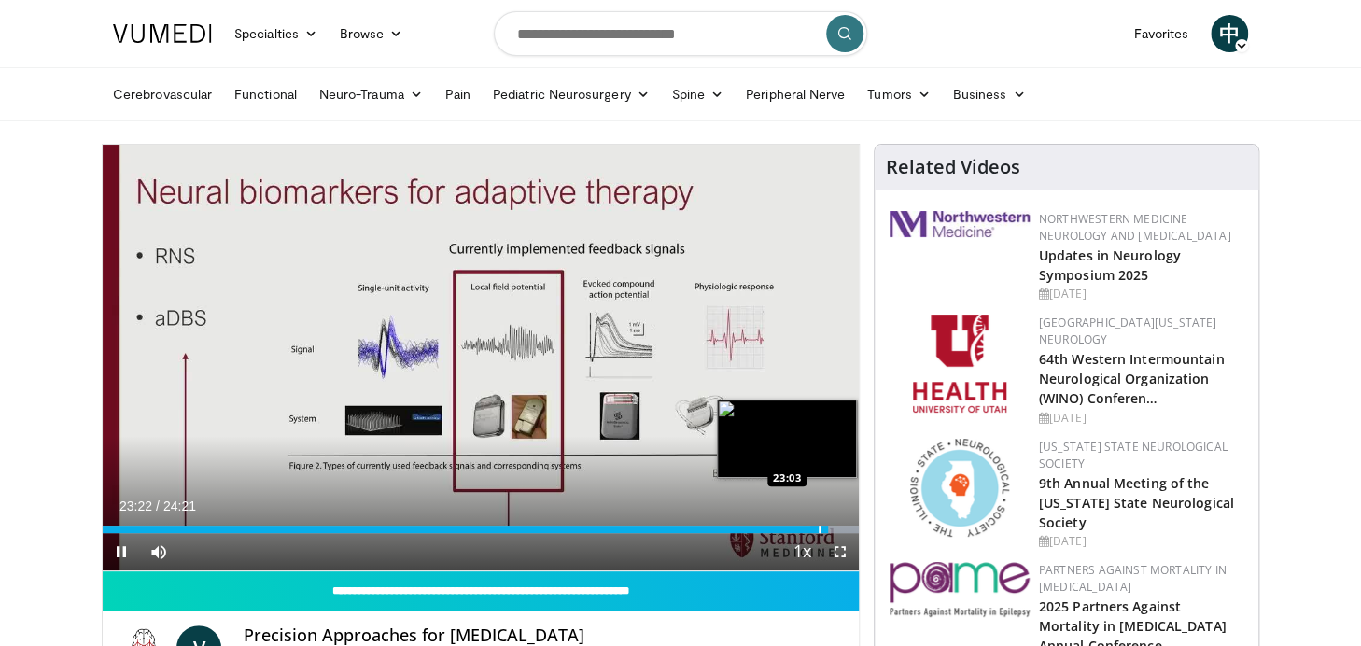
click at [819, 528] on div "Progress Bar" at bounding box center [820, 529] width 2 height 7
click at [829, 530] on div "Progress Bar" at bounding box center [830, 529] width 2 height 7
click at [836, 530] on div "Progress Bar" at bounding box center [837, 529] width 2 height 7
click at [844, 530] on div "Progress Bar" at bounding box center [845, 529] width 2 height 7
click at [850, 530] on div "Progress Bar" at bounding box center [851, 529] width 2 height 7
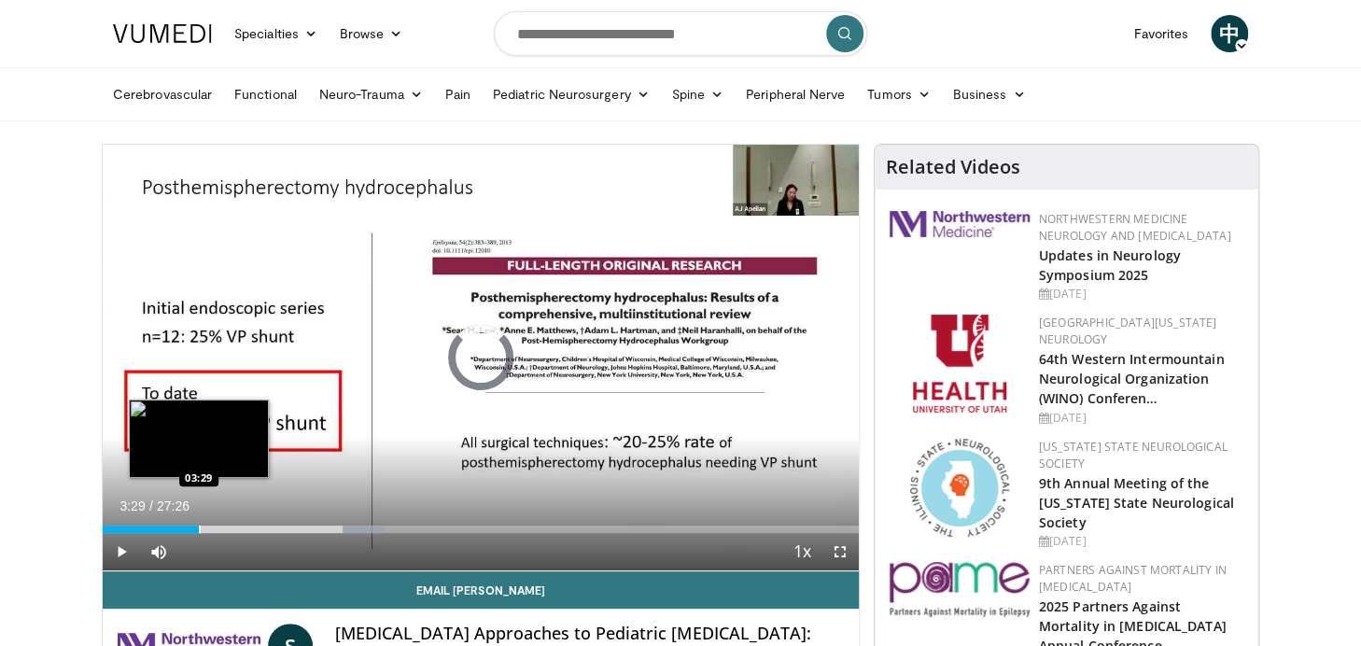
click at [198, 523] on div "Loaded : 37.36% 09:10 03:29" at bounding box center [481, 524] width 756 height 18
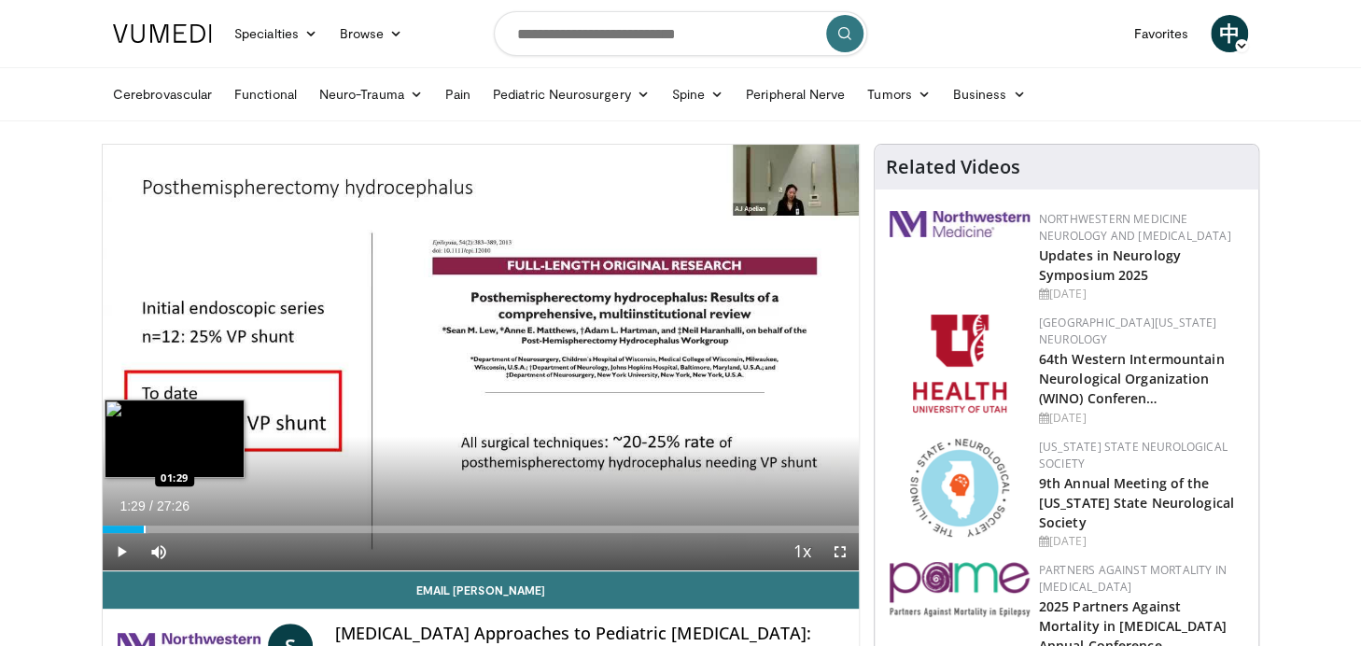
click at [144, 528] on div "Progress Bar" at bounding box center [145, 529] width 2 height 7
click at [158, 528] on div "Progress Bar" at bounding box center [159, 529] width 2 height 7
click at [166, 528] on div "Progress Bar" at bounding box center [167, 529] width 2 height 7
click at [175, 528] on div "Progress Bar" at bounding box center [176, 529] width 2 height 7
click at [186, 530] on div "Progress Bar" at bounding box center [187, 529] width 2 height 7
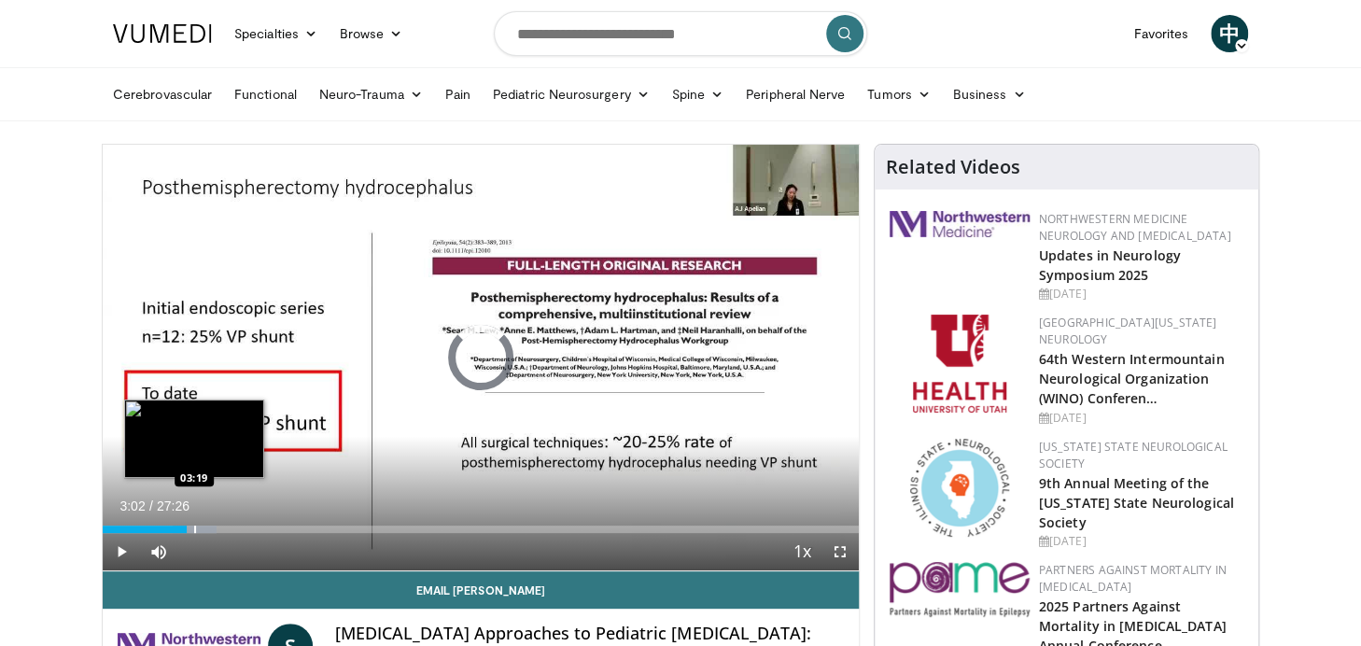
click at [194, 528] on div "Progress Bar" at bounding box center [195, 529] width 2 height 7
click at [202, 528] on div "Progress Bar" at bounding box center [203, 529] width 2 height 7
click at [207, 530] on div "Progress Bar" at bounding box center [208, 529] width 2 height 7
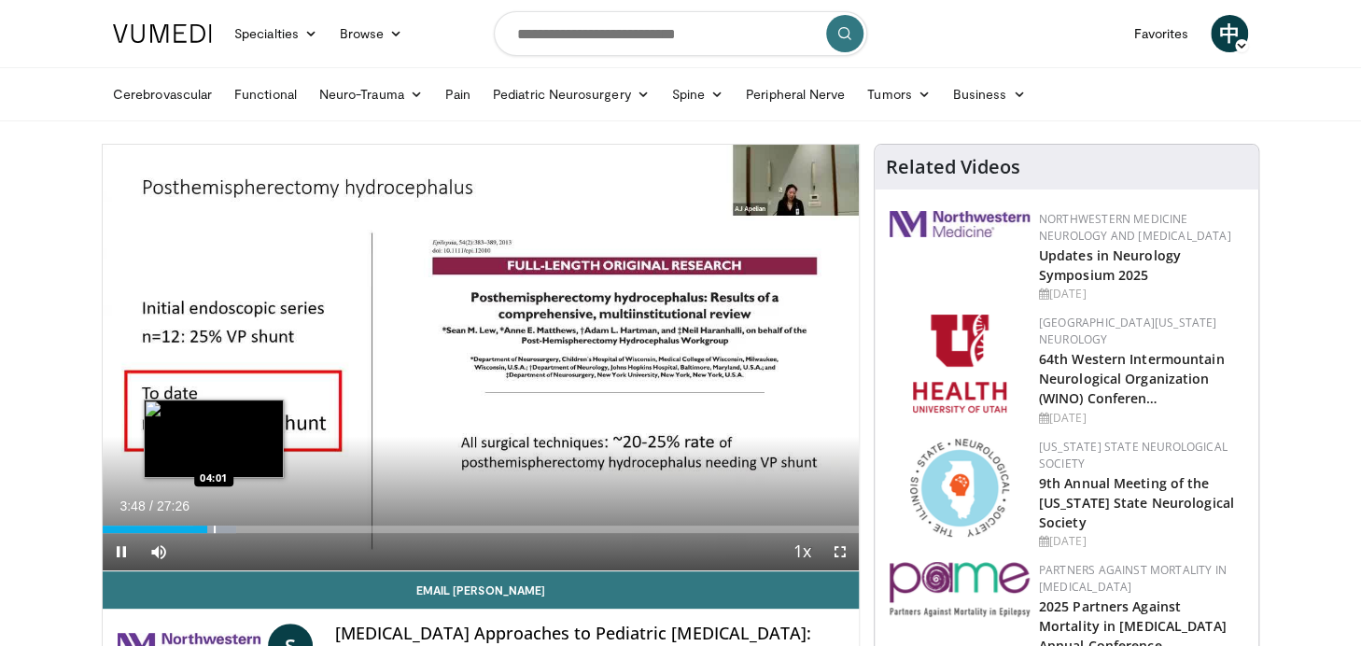
click at [214, 529] on div "Progress Bar" at bounding box center [215, 529] width 2 height 7
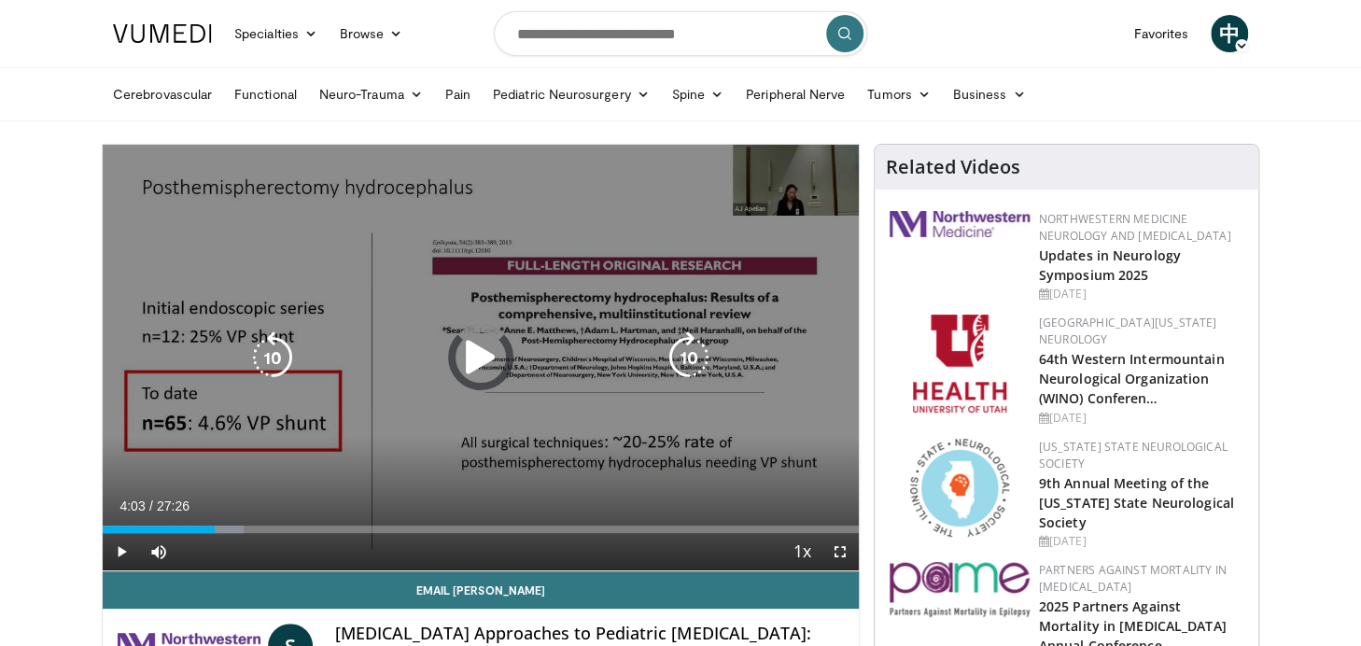
click at [224, 527] on div "Progress Bar" at bounding box center [222, 529] width 44 height 7
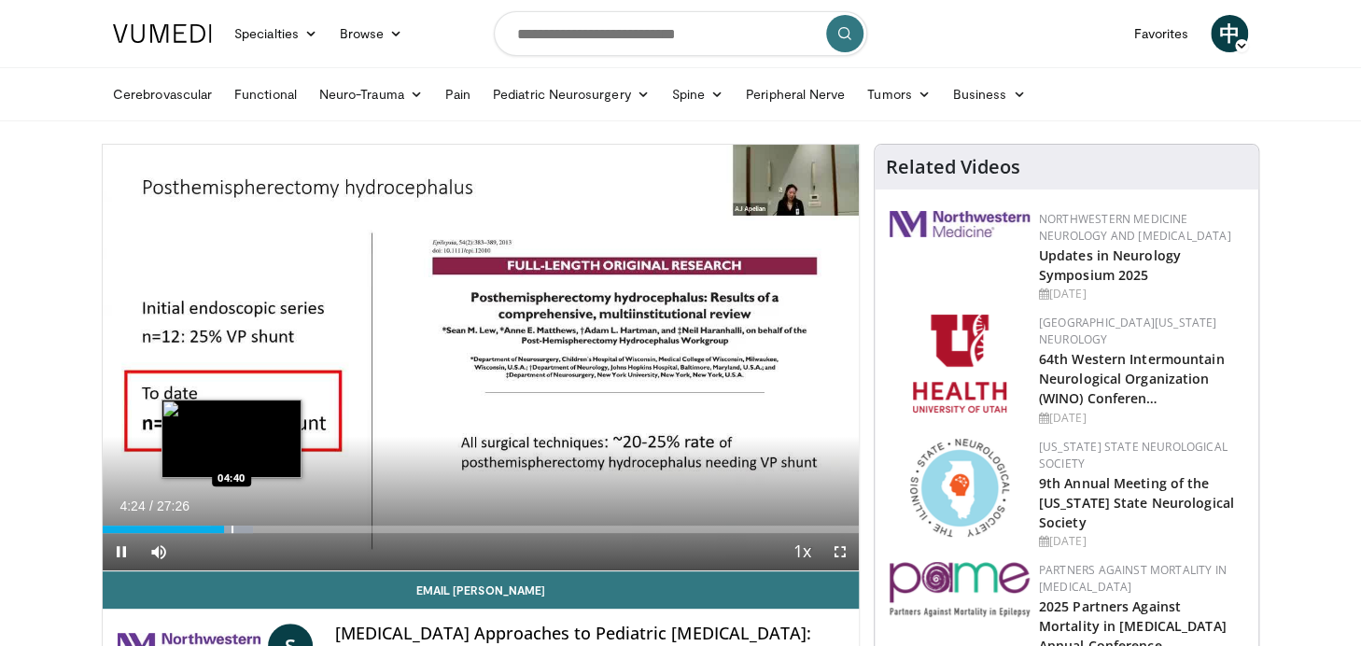
click at [231, 527] on div "Progress Bar" at bounding box center [232, 529] width 2 height 7
click at [239, 527] on div "Progress Bar" at bounding box center [240, 529] width 2 height 7
click at [246, 527] on div "Progress Bar" at bounding box center [247, 529] width 2 height 7
click at [257, 529] on div "Progress Bar" at bounding box center [258, 529] width 2 height 7
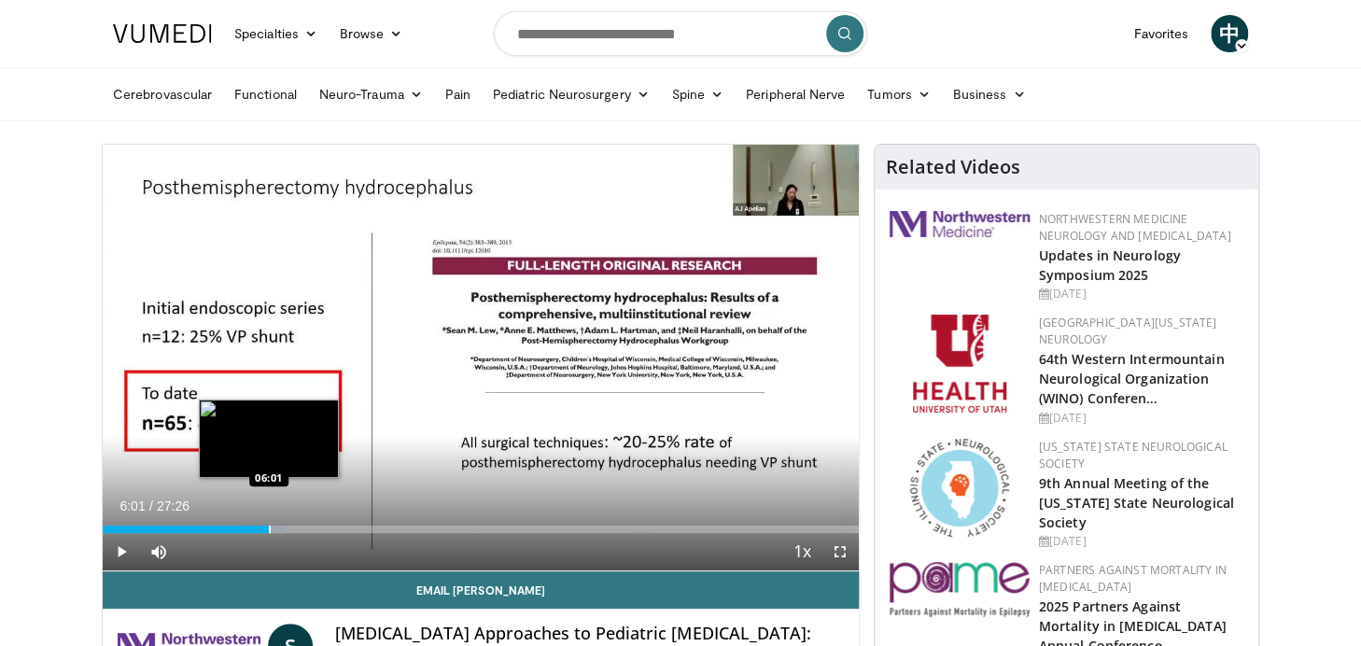
click at [269, 530] on div "Progress Bar" at bounding box center [270, 529] width 2 height 7
click at [285, 528] on div "Progress Bar" at bounding box center [286, 529] width 2 height 7
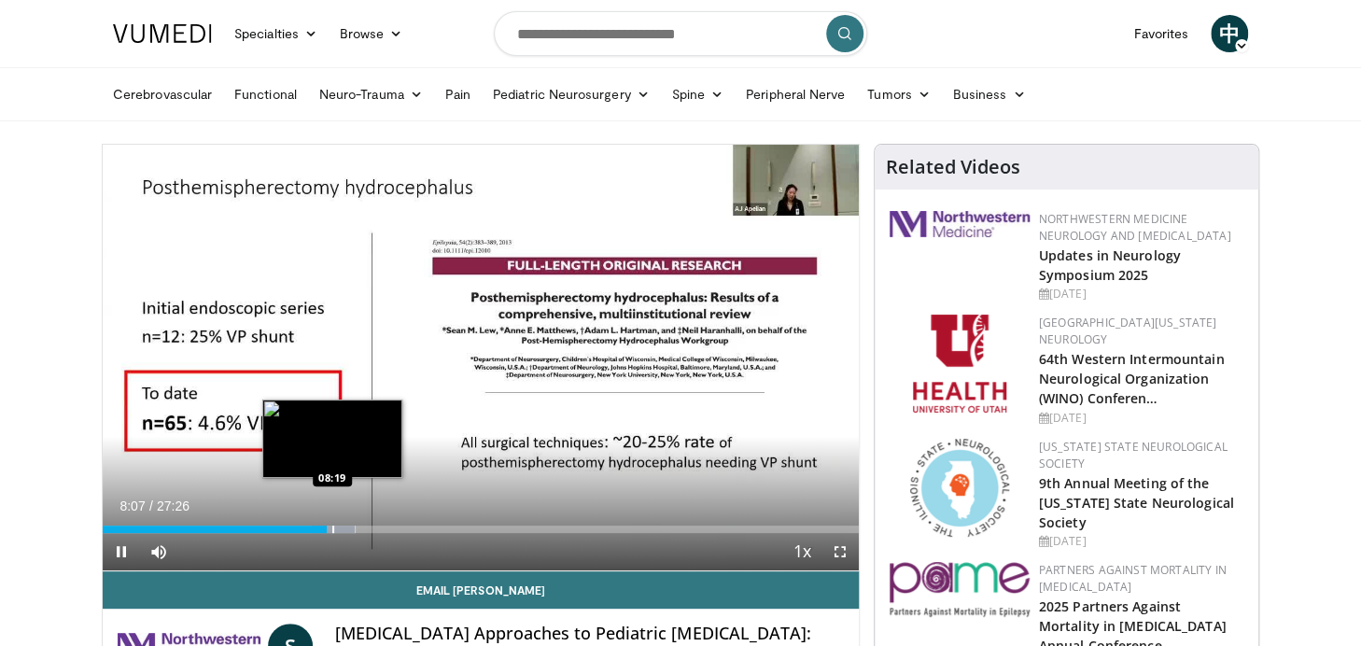
click at [332, 526] on div "Progress Bar" at bounding box center [333, 529] width 2 height 7
click at [344, 527] on div "Progress Bar" at bounding box center [345, 529] width 2 height 7
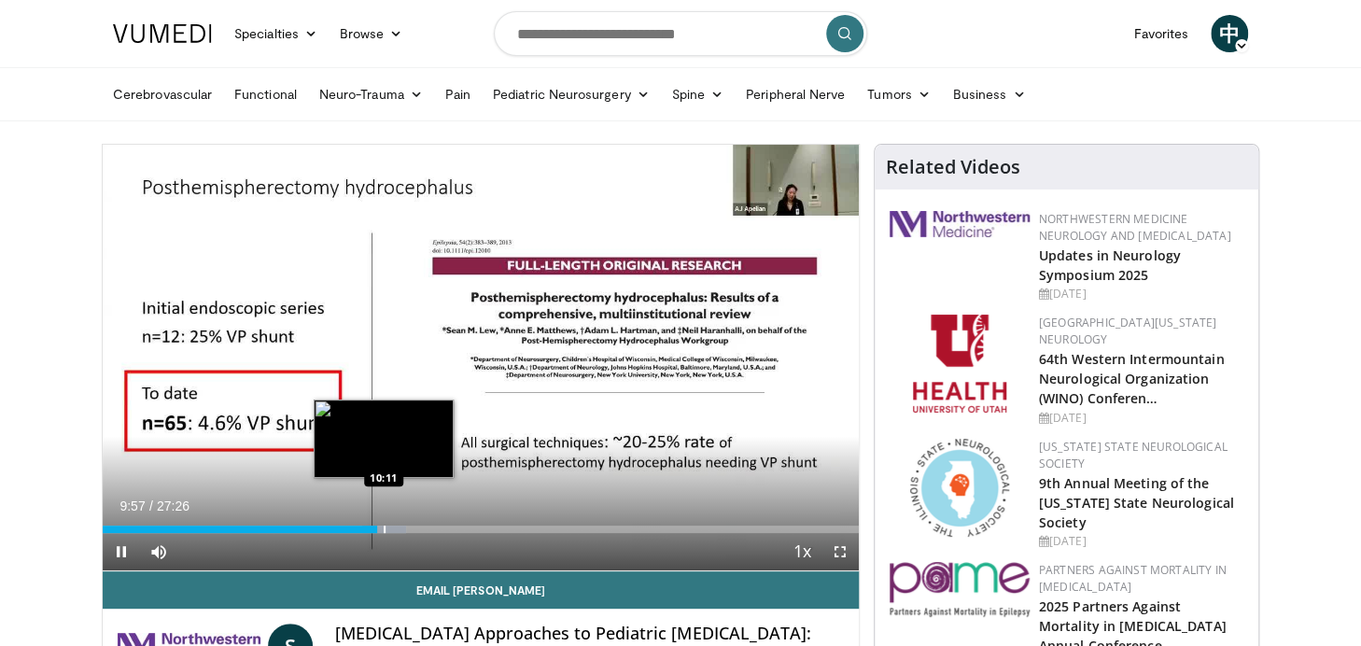
click at [384, 528] on div "Progress Bar" at bounding box center [385, 529] width 2 height 7
click at [392, 530] on div "Progress Bar" at bounding box center [393, 529] width 2 height 7
click at [402, 530] on div "Progress Bar" at bounding box center [403, 529] width 2 height 7
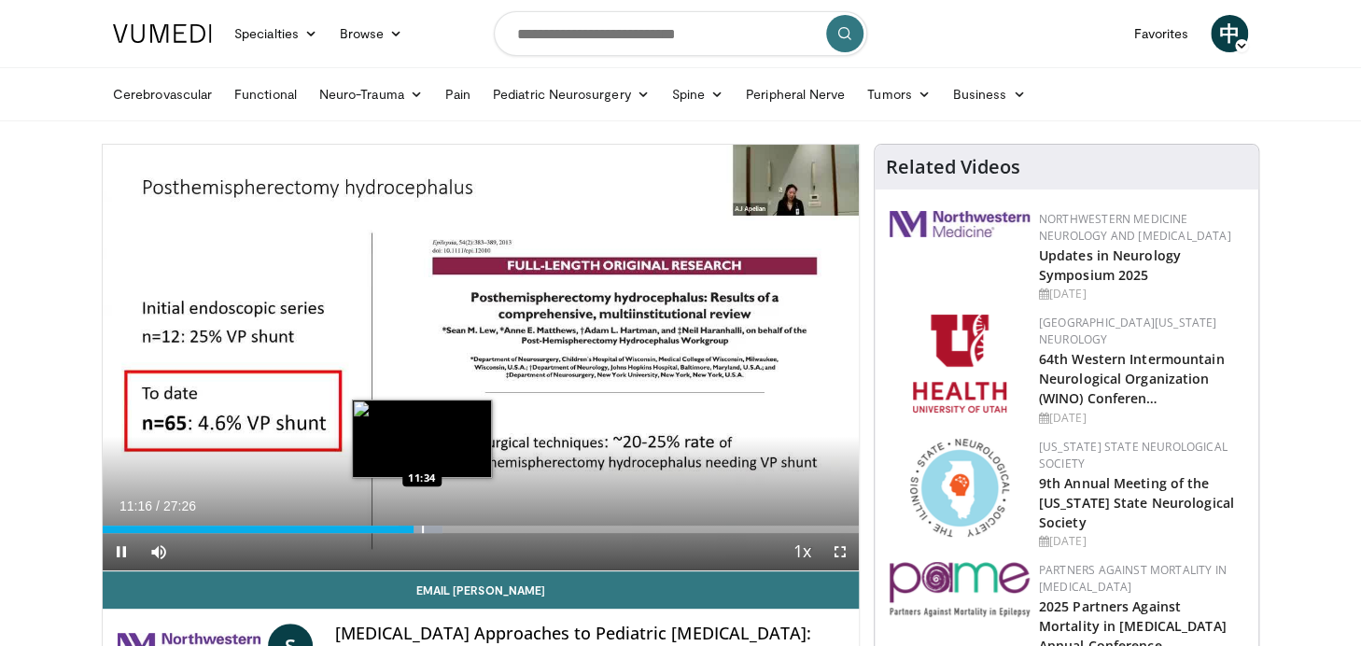
click at [422, 530] on div "Progress Bar" at bounding box center [423, 529] width 2 height 7
click at [428, 530] on div "Progress Bar" at bounding box center [429, 529] width 2 height 7
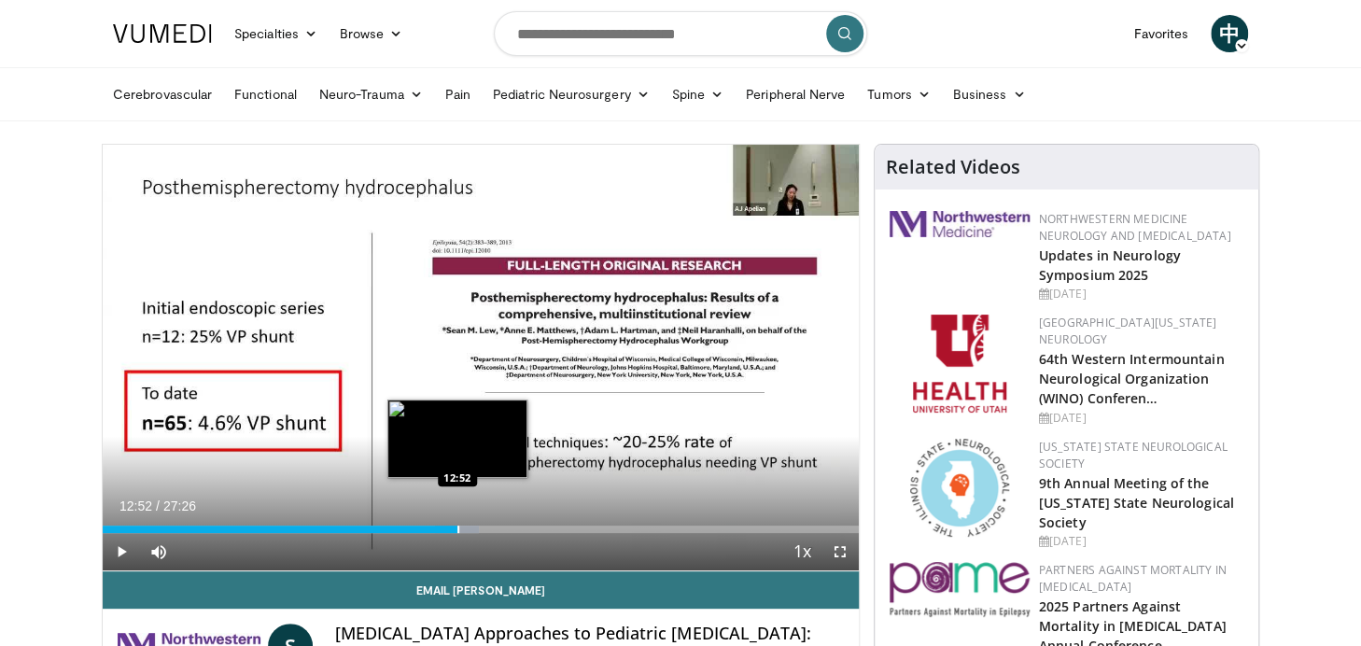
click at [457, 530] on div "Progress Bar" at bounding box center [458, 529] width 2 height 7
click at [469, 524] on div "Loaded : 51.22% 13:18 13:18" at bounding box center [481, 524] width 756 height 18
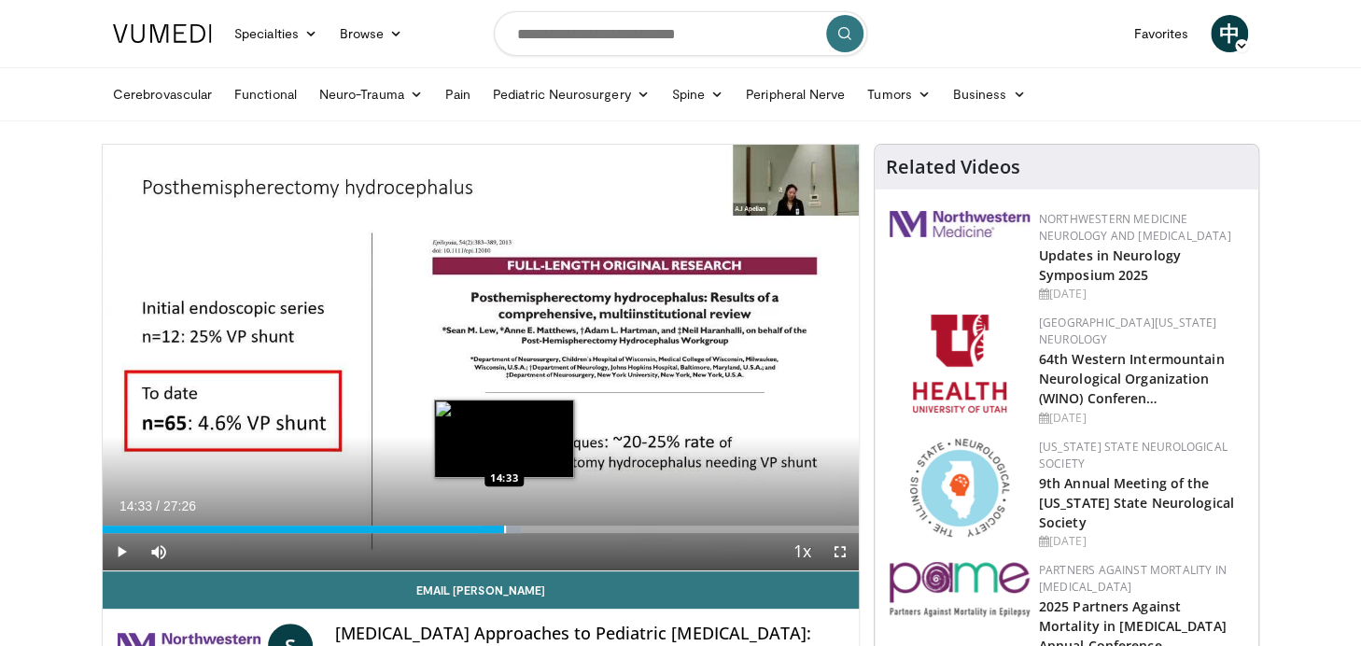
click at [504, 526] on div "Progress Bar" at bounding box center [505, 529] width 2 height 7
click at [515, 528] on div "Progress Bar" at bounding box center [516, 529] width 2 height 7
click at [532, 528] on div "Progress Bar" at bounding box center [533, 529] width 2 height 7
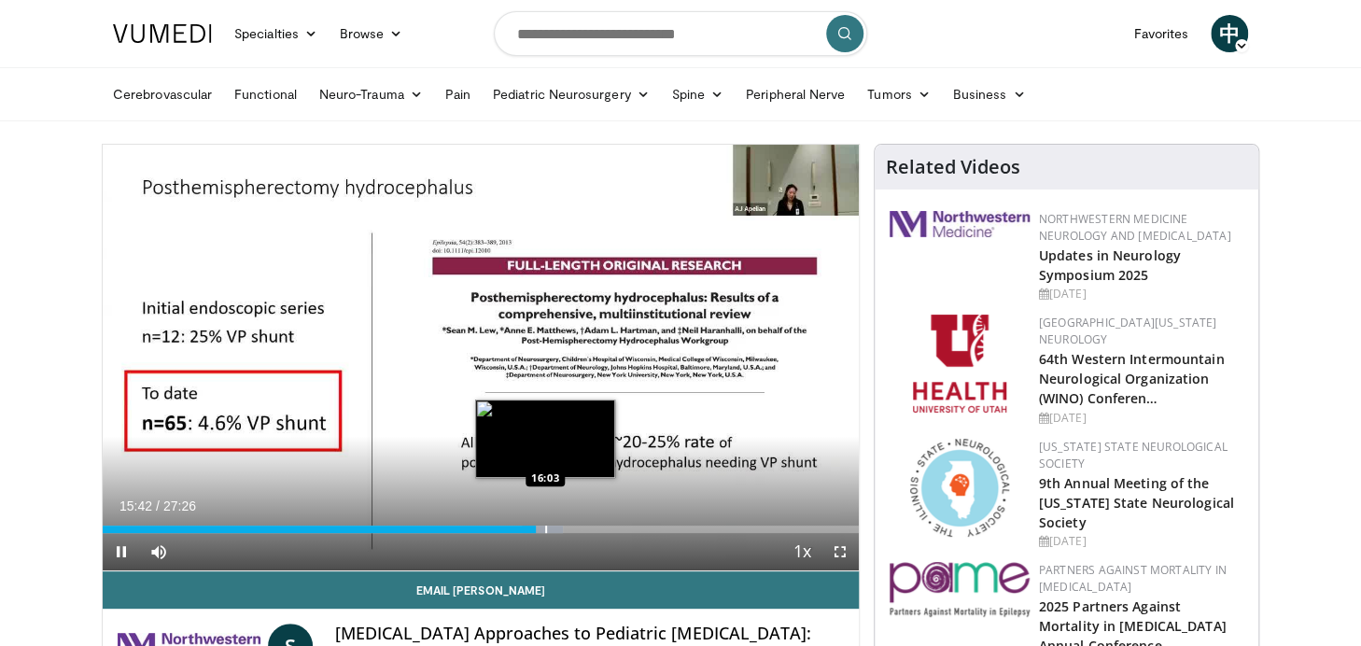
click at [545, 529] on div "Progress Bar" at bounding box center [546, 529] width 2 height 7
click at [562, 529] on div "Progress Bar" at bounding box center [563, 529] width 2 height 7
click at [568, 529] on div "Progress Bar" at bounding box center [569, 529] width 2 height 7
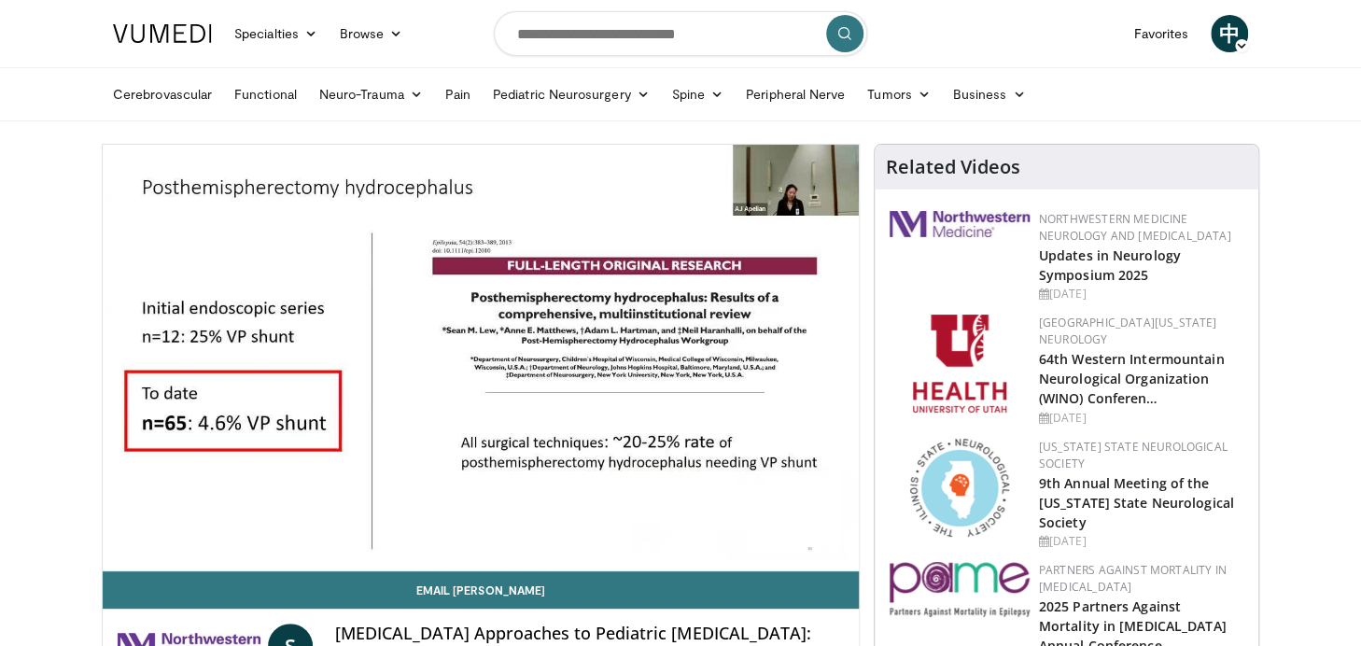
click at [570, 529] on div "10 seconds Tap to unmute" at bounding box center [481, 358] width 756 height 426
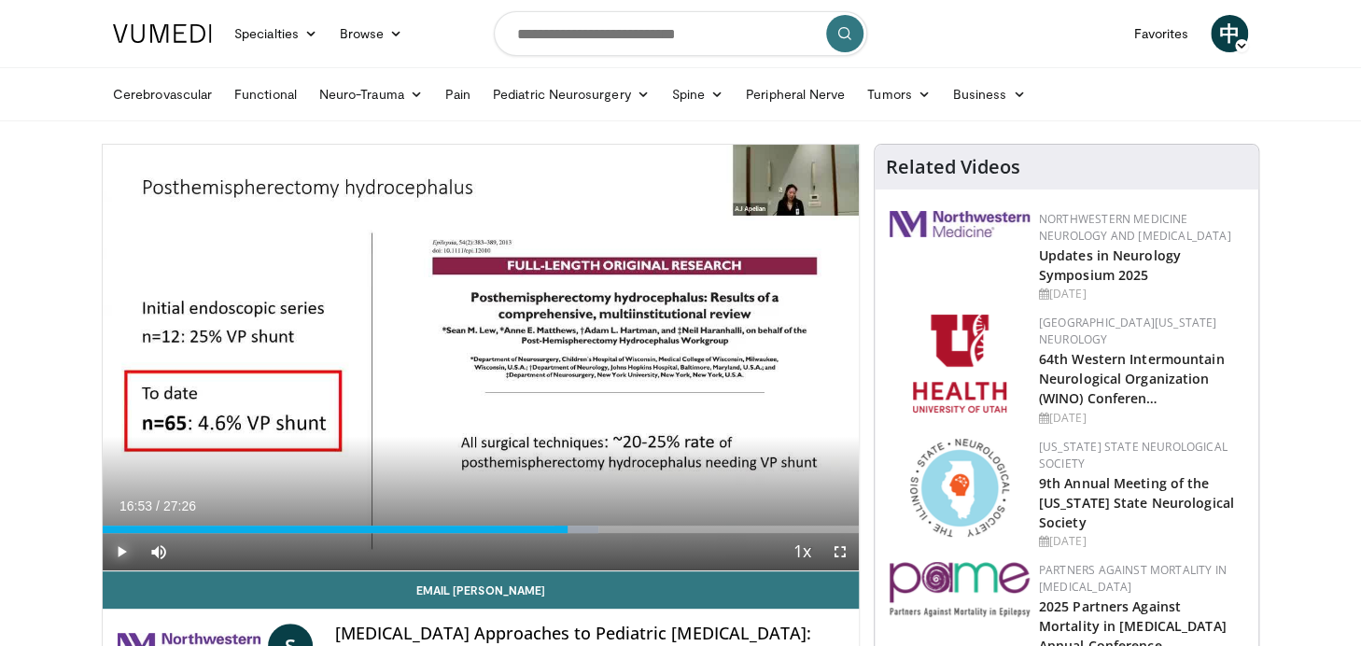
click at [121, 554] on span "Video Player" at bounding box center [121, 551] width 37 height 37
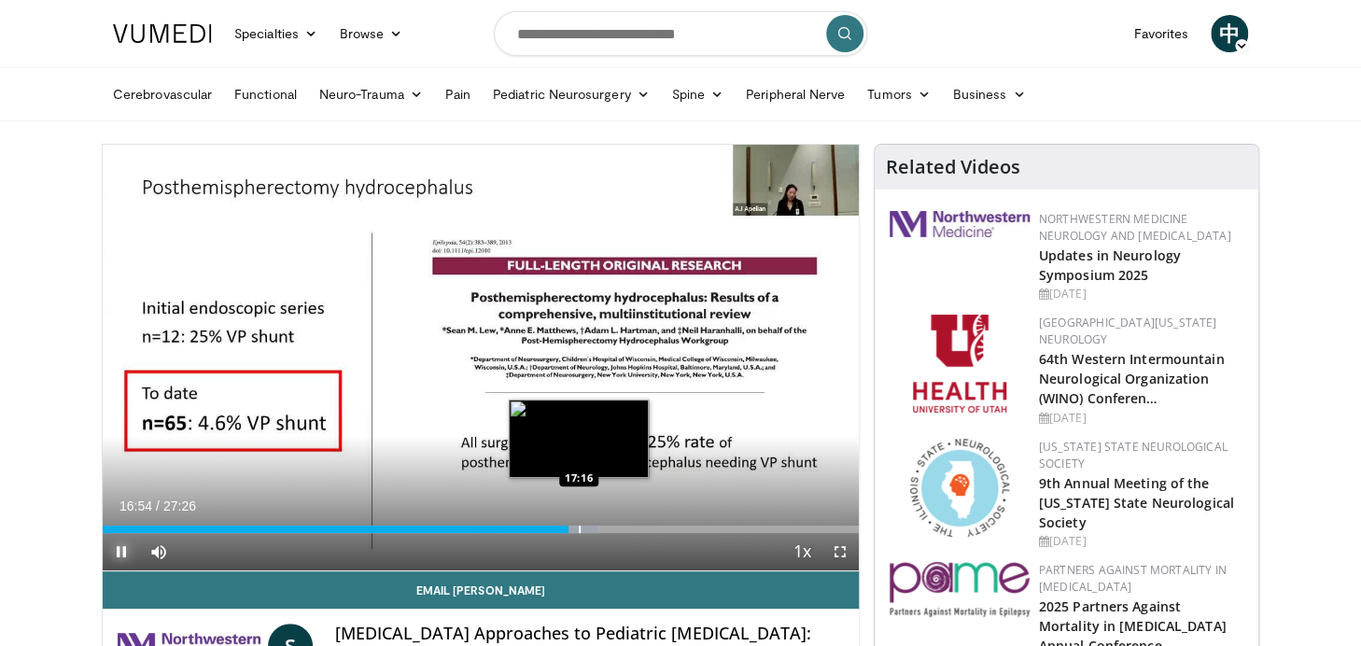
click at [579, 526] on div "Progress Bar" at bounding box center [580, 529] width 2 height 7
click at [594, 526] on div "Progress Bar" at bounding box center [595, 529] width 2 height 7
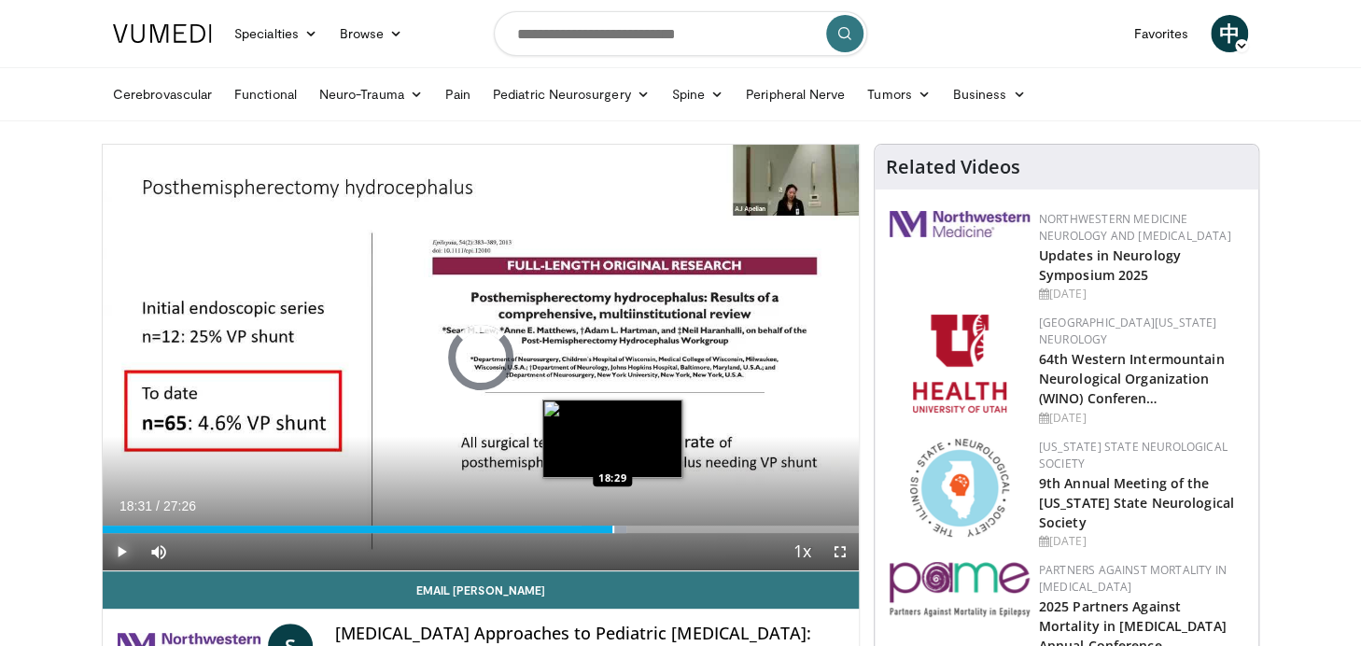
click at [612, 526] on div "Progress Bar" at bounding box center [613, 529] width 2 height 7
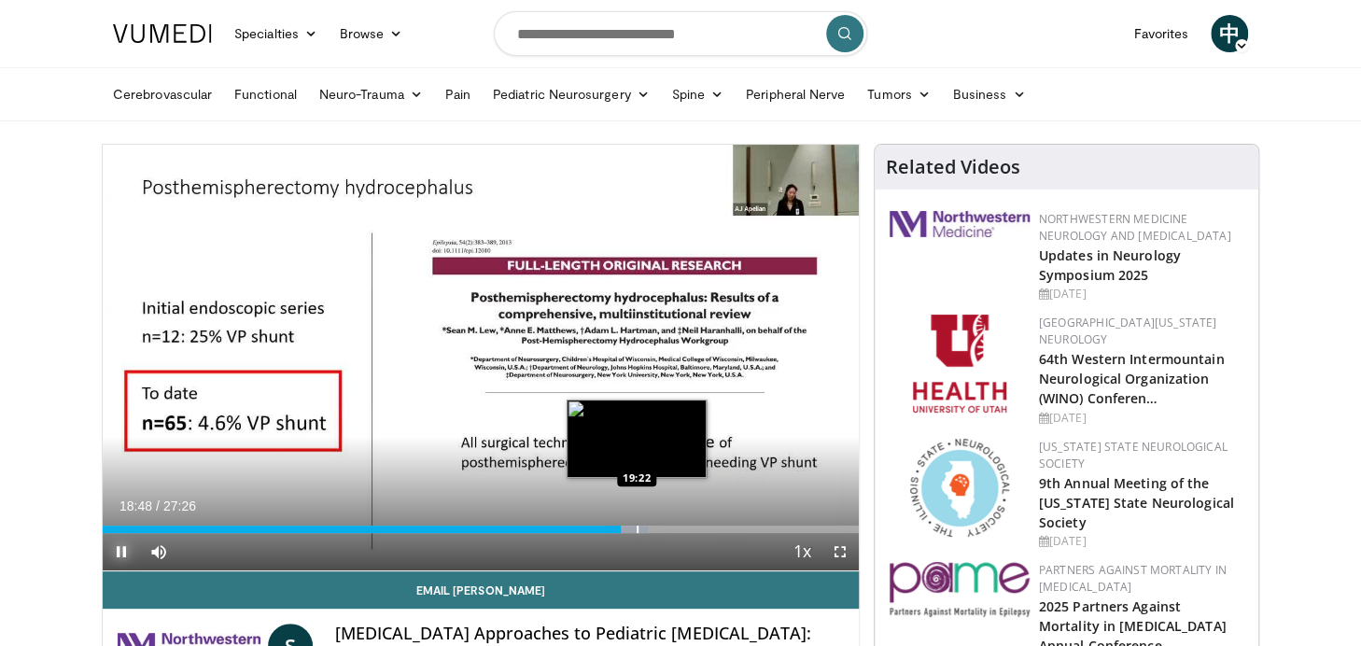
click at [637, 526] on div "Progress Bar" at bounding box center [638, 529] width 2 height 7
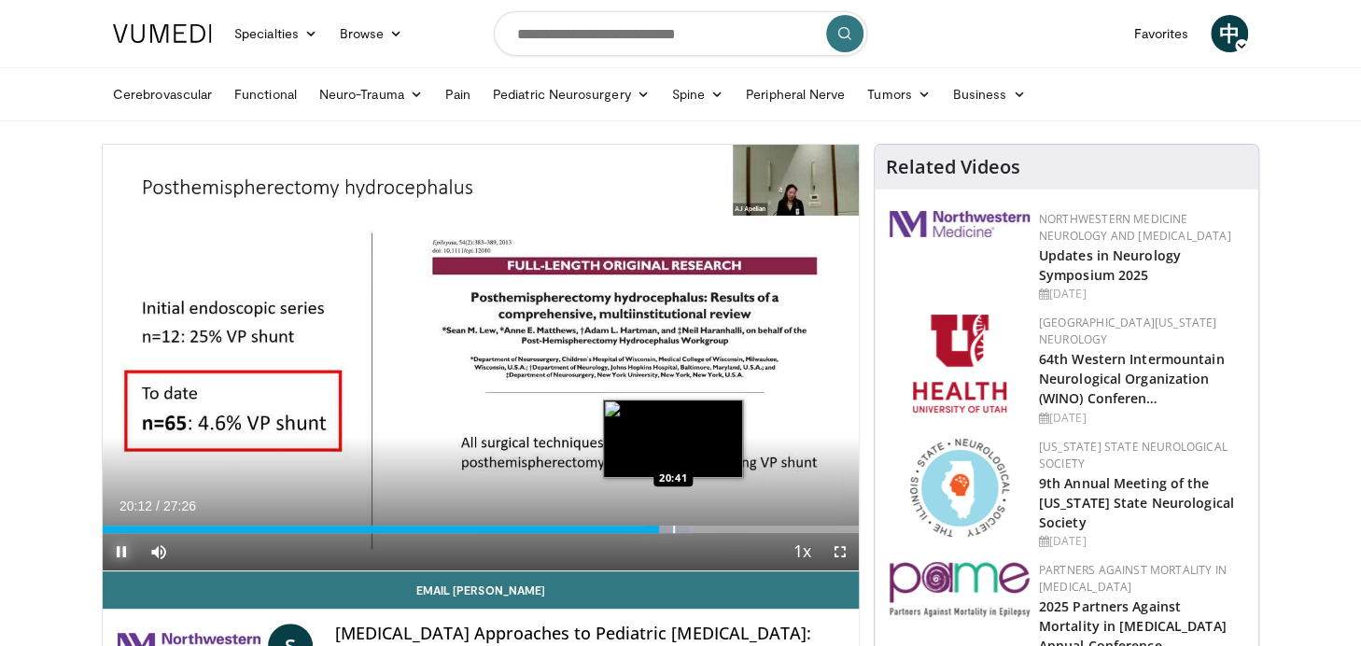
click at [673, 526] on div "Progress Bar" at bounding box center [674, 529] width 2 height 7
click at [694, 529] on div "Progress Bar" at bounding box center [695, 529] width 2 height 7
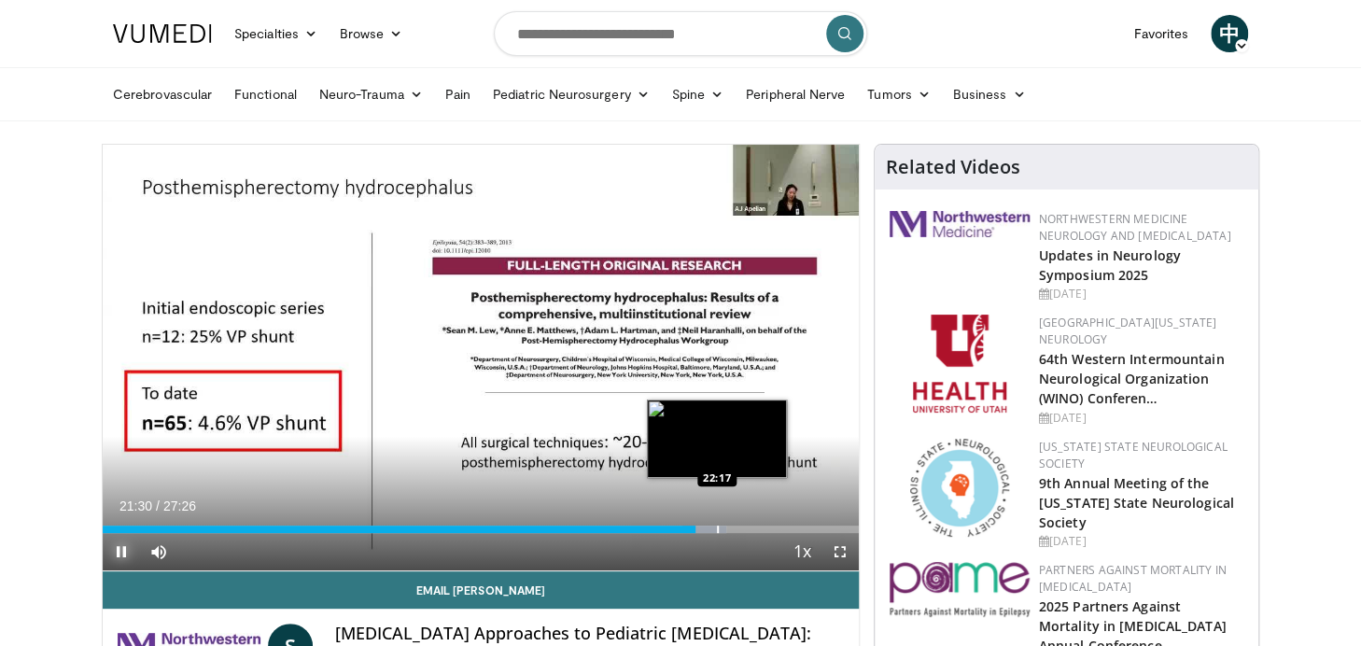
click at [717, 530] on div "Progress Bar" at bounding box center [718, 529] width 2 height 7
click at [740, 529] on div "Progress Bar" at bounding box center [741, 529] width 2 height 7
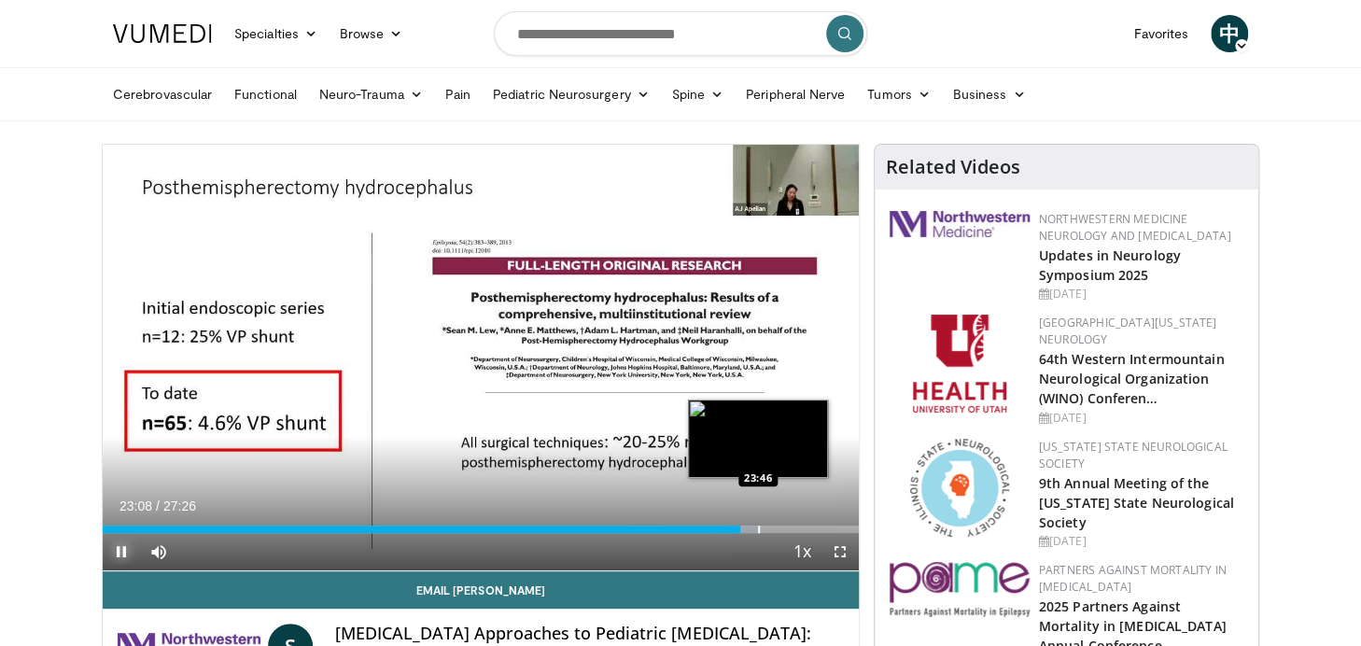
click at [758, 529] on div "Progress Bar" at bounding box center [759, 529] width 2 height 7
click at [773, 530] on div "Progress Bar" at bounding box center [774, 529] width 2 height 7
click at [787, 530] on div "Progress Bar" at bounding box center [788, 529] width 2 height 7
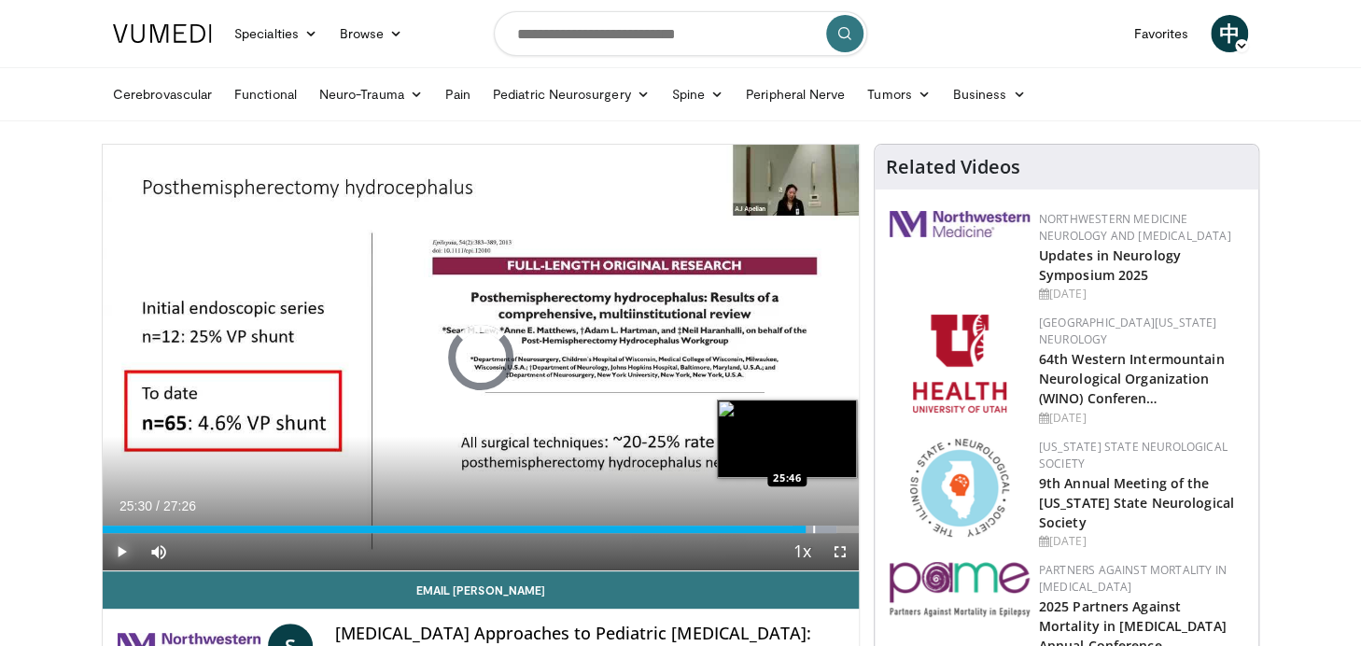
click at [813, 527] on div "Progress Bar" at bounding box center [814, 529] width 2 height 7
click at [821, 530] on div "Progress Bar" at bounding box center [822, 529] width 2 height 7
click at [831, 531] on div "Progress Bar" at bounding box center [832, 529] width 2 height 7
click at [849, 528] on div "Progress Bar" at bounding box center [850, 529] width 2 height 7
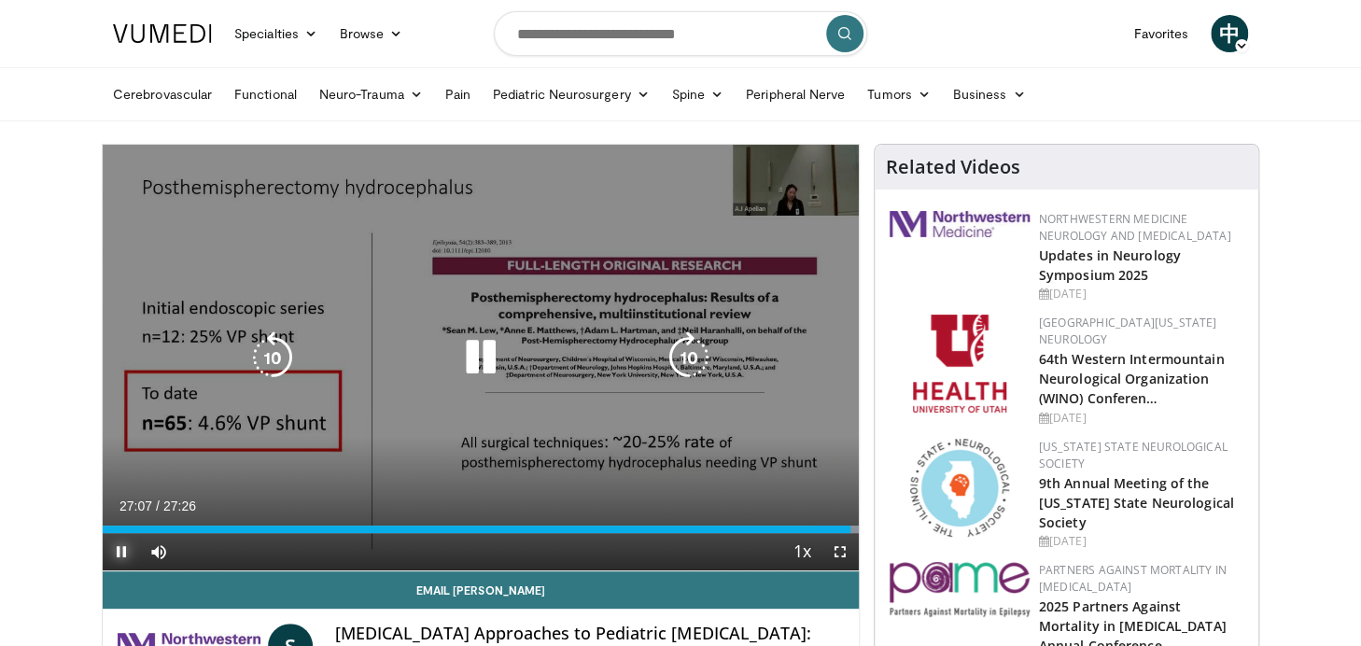
click at [0, 0] on div "Progress Bar" at bounding box center [0, 0] width 0 height 0
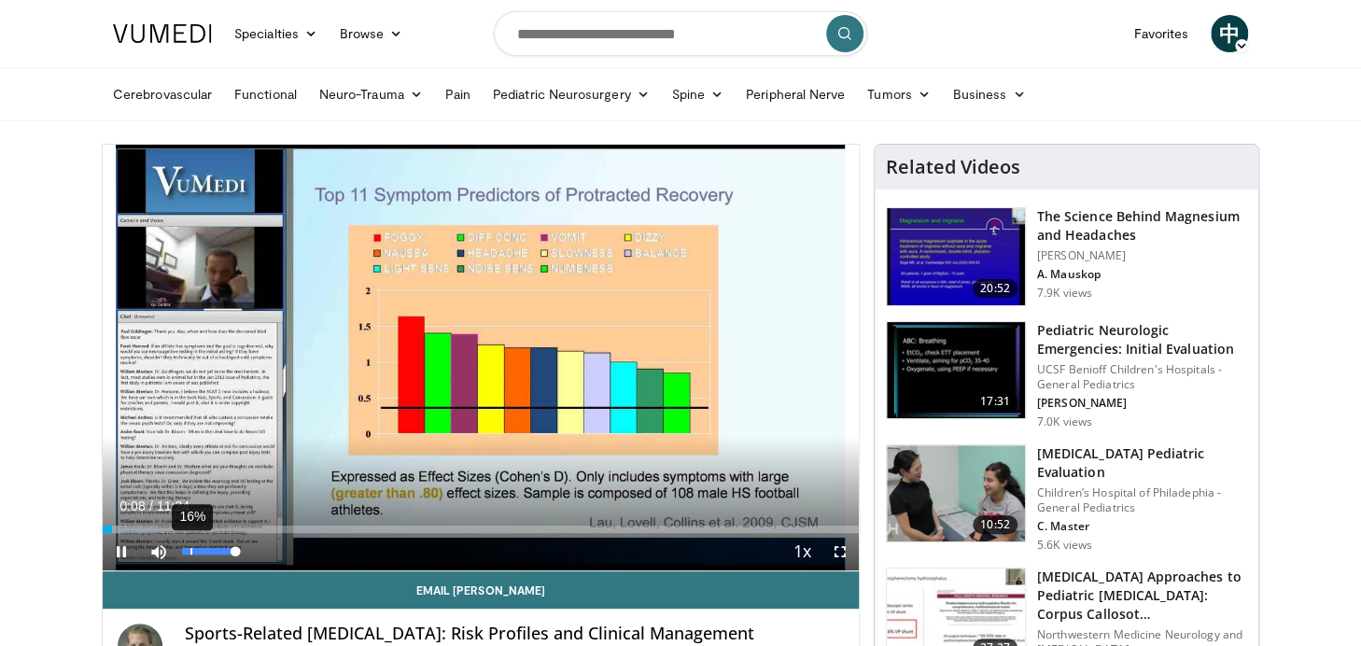
click at [190, 554] on div "16%" at bounding box center [208, 551] width 53 height 7
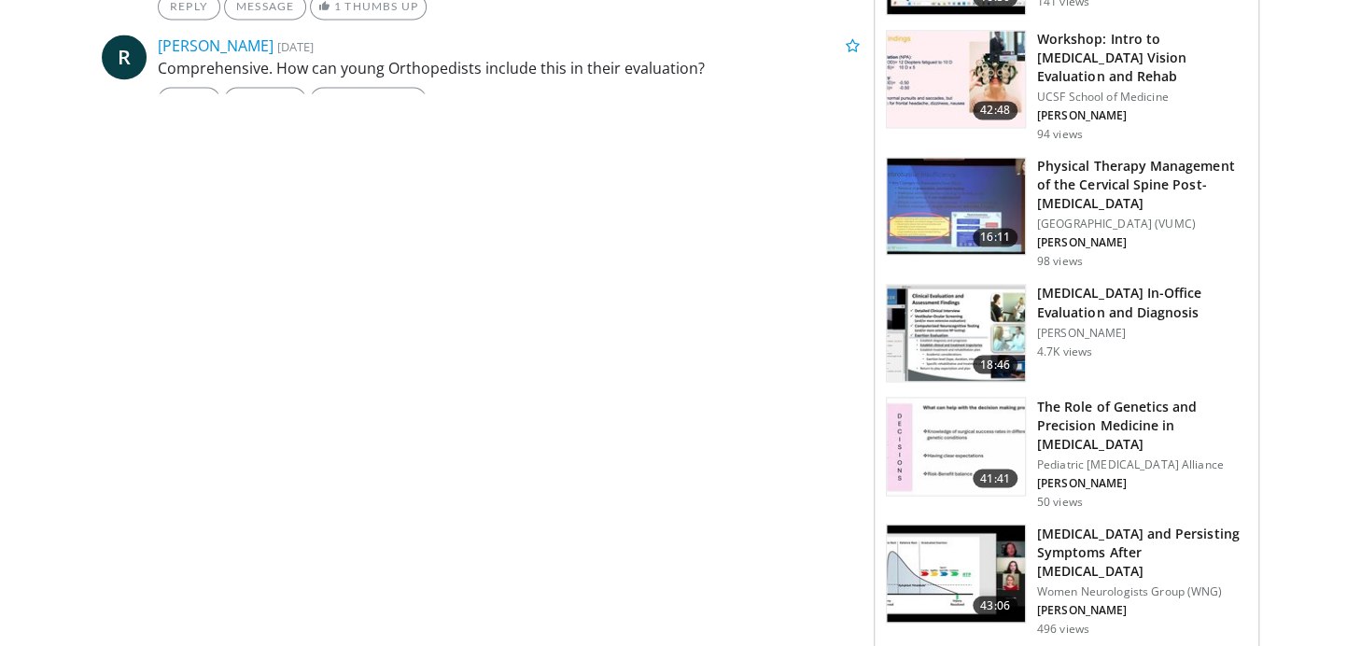
scroll to position [1412, 0]
